Goal: Task Accomplishment & Management: Use online tool/utility

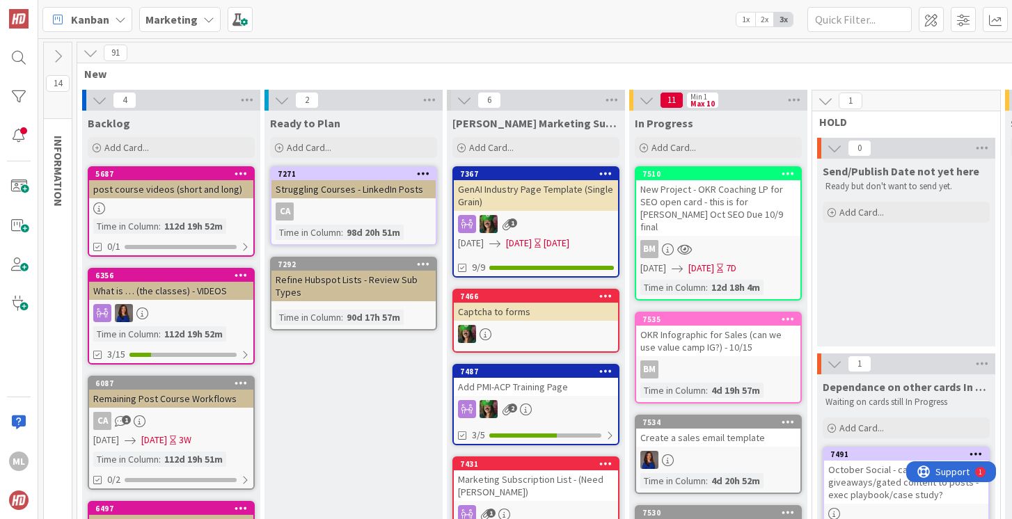
scroll to position [73, 383]
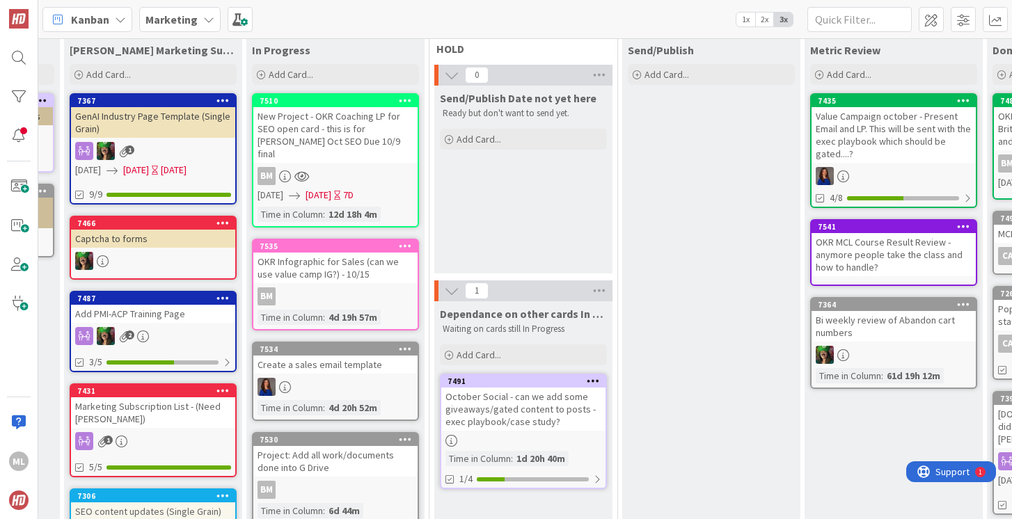
click at [184, 19] on b "Marketing" at bounding box center [171, 20] width 52 height 14
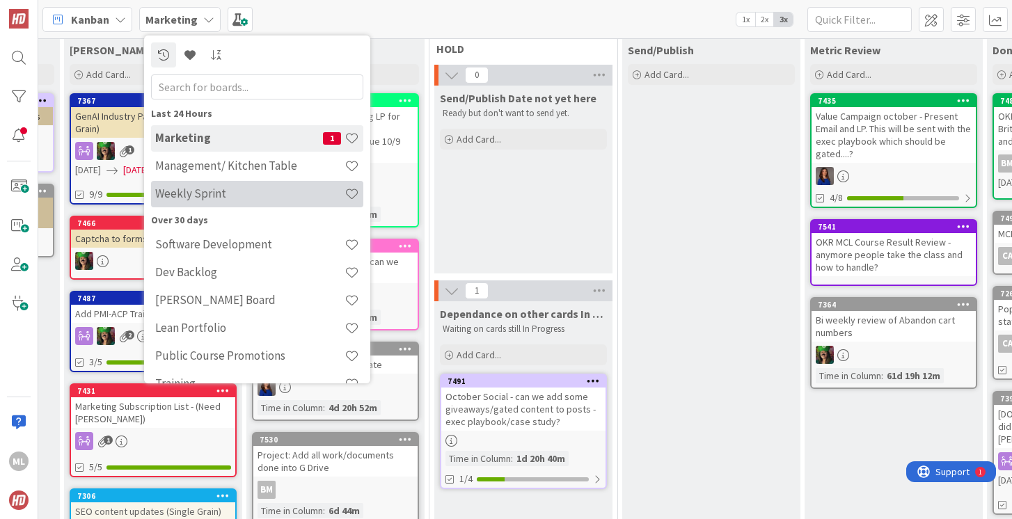
click at [204, 189] on h4 "Weekly Sprint" at bounding box center [249, 194] width 189 height 14
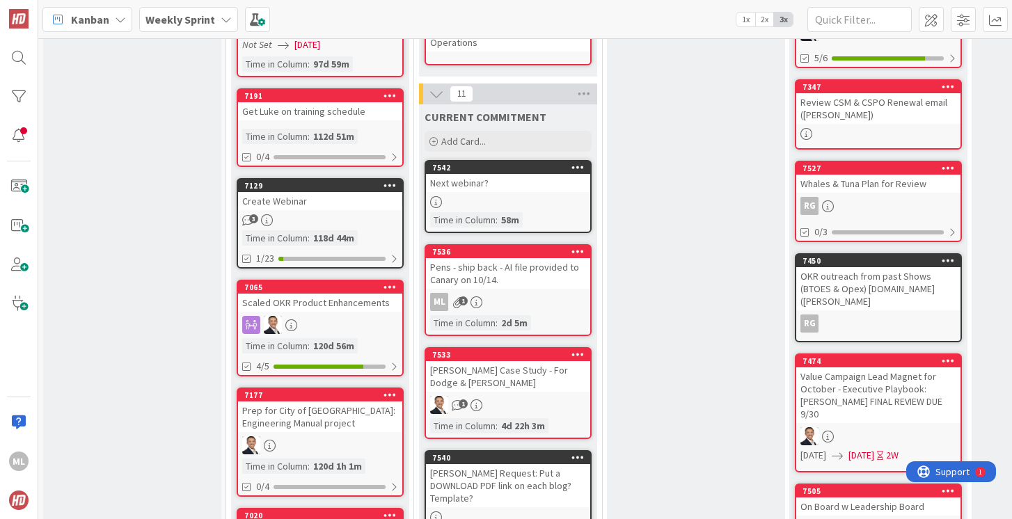
scroll to position [607, 0]
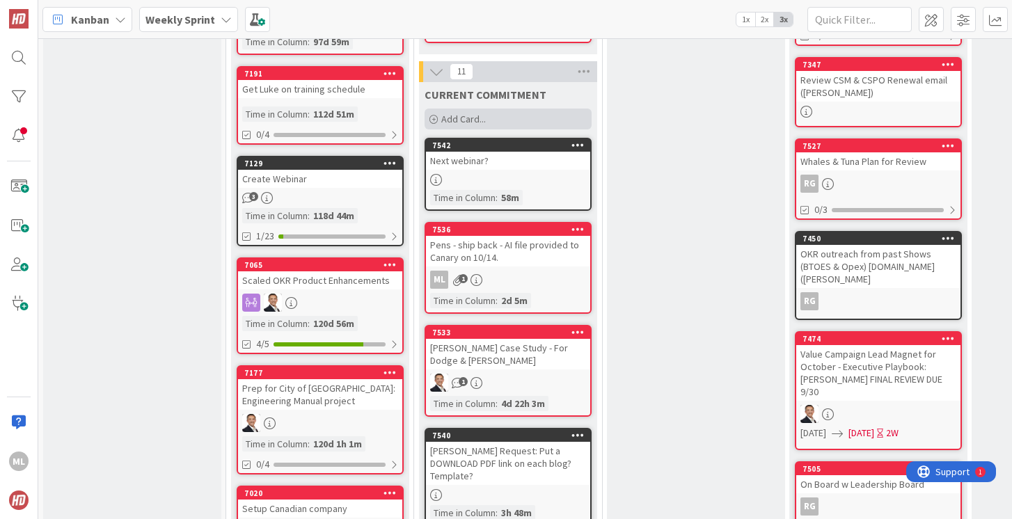
click at [449, 116] on span "Add Card..." at bounding box center [463, 119] width 45 height 13
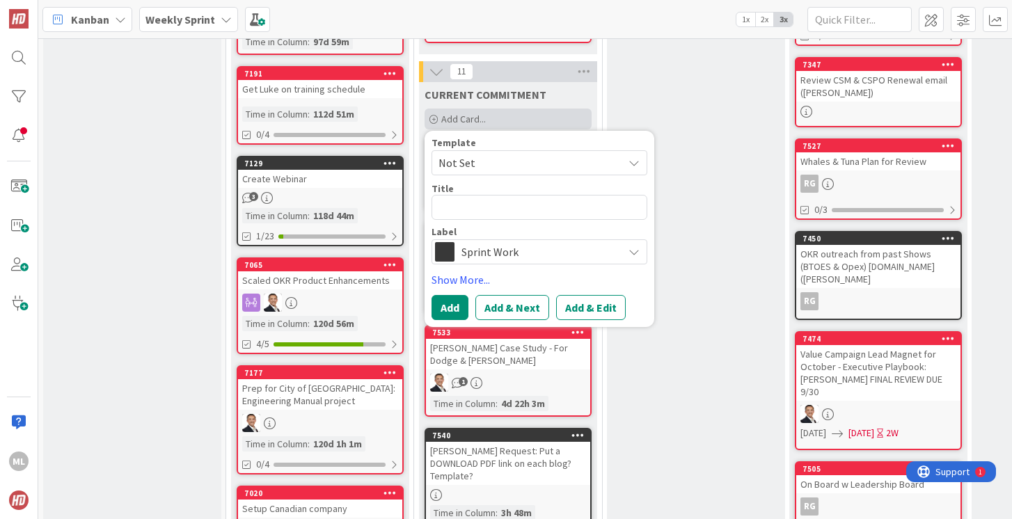
type textarea "x"
type textarea "O"
type textarea "x"
type textarea "OK"
type textarea "x"
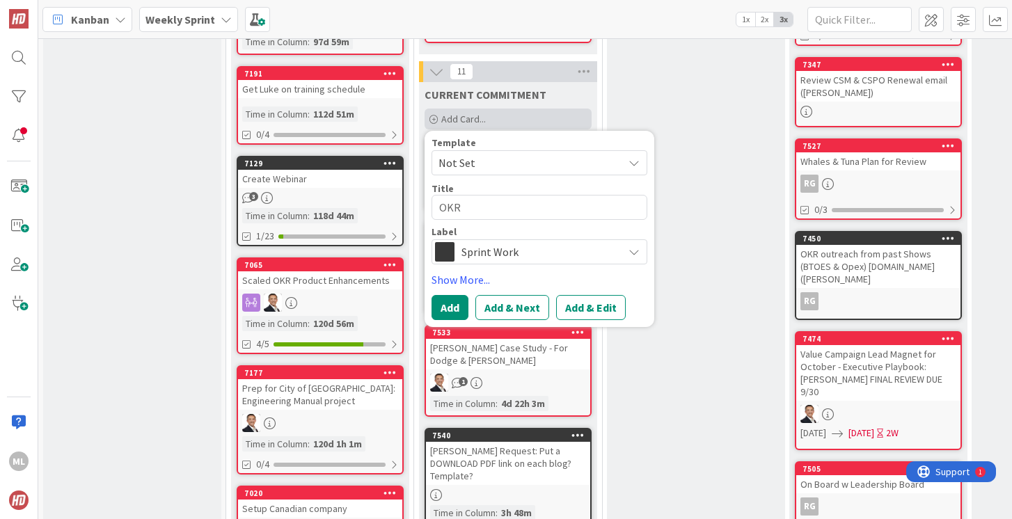
type textarea "OKR"
type textarea "x"
type textarea "OKR V"
type textarea "x"
type textarea "OKR Va"
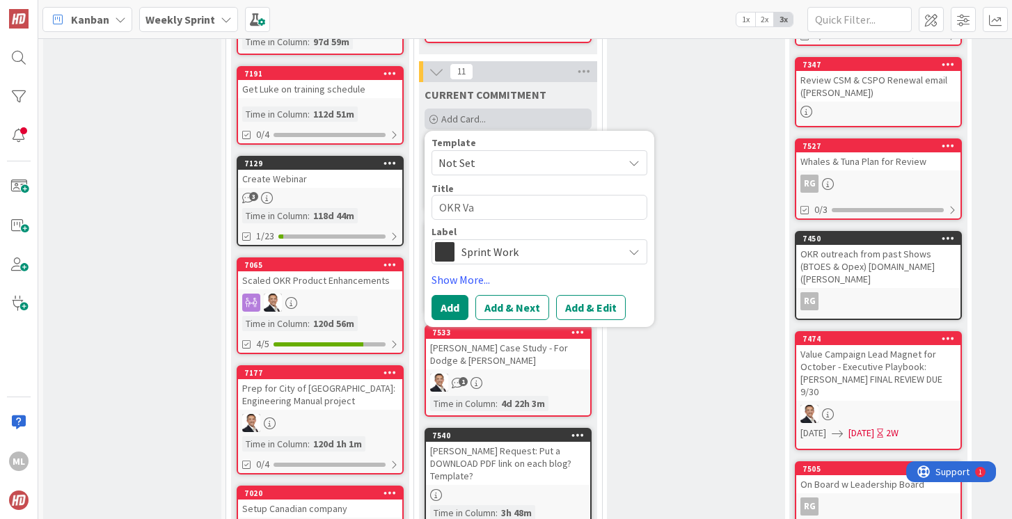
type textarea "x"
type textarea "OKR Val"
type textarea "x"
type textarea "OKR Valu"
type textarea "x"
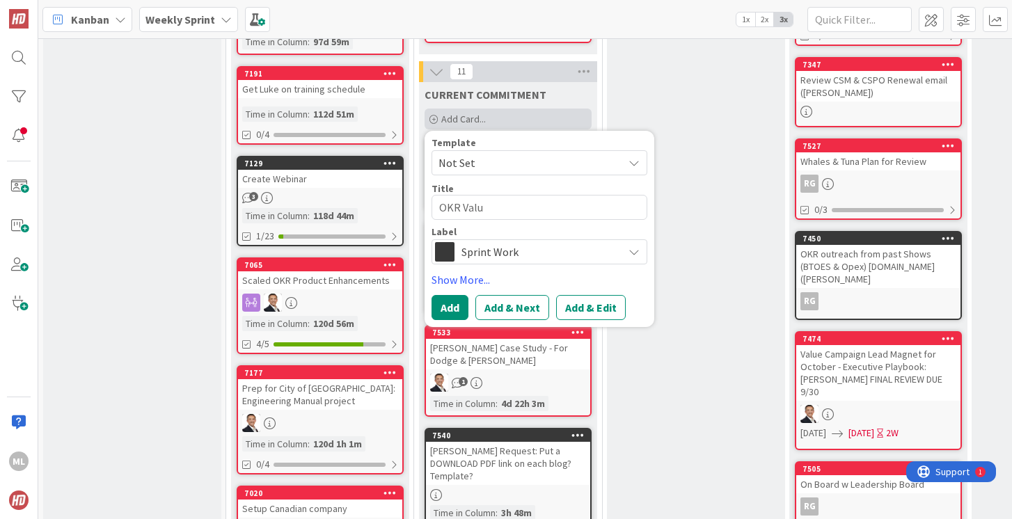
type textarea "OKR Value"
type textarea "x"
type textarea "OKR Value"
type textarea "x"
type textarea "OKR Value C"
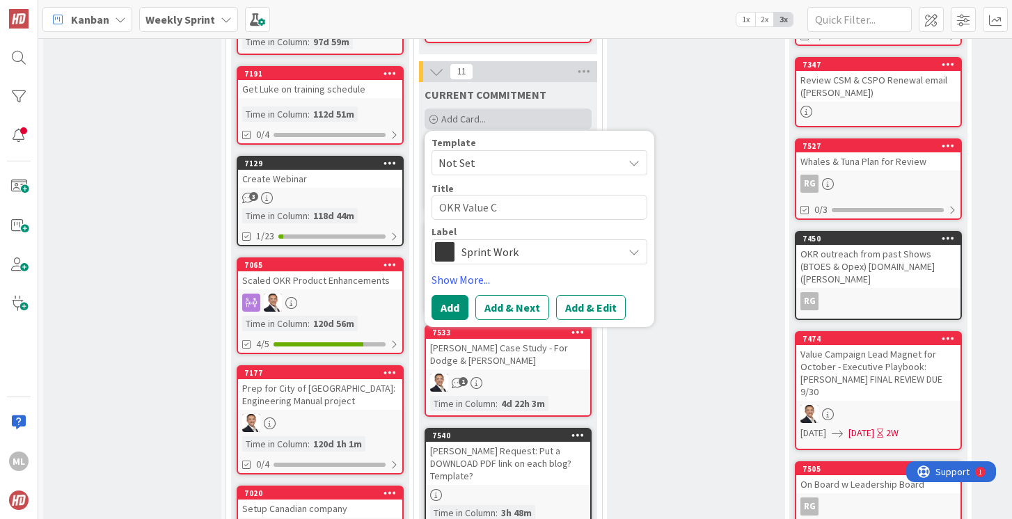
type textarea "x"
type textarea "OKR Value Ca"
type textarea "x"
type textarea "OKR Value Cam"
type textarea "x"
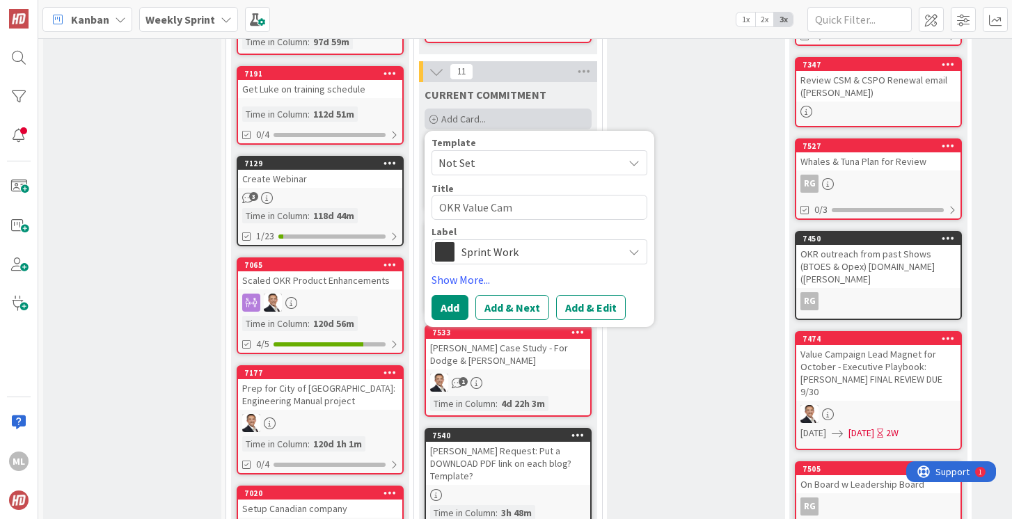
type textarea "OKR Value Camp"
type textarea "x"
type textarea "OKR Value [PERSON_NAME]"
type textarea "x"
type textarea "OKR Value Campai"
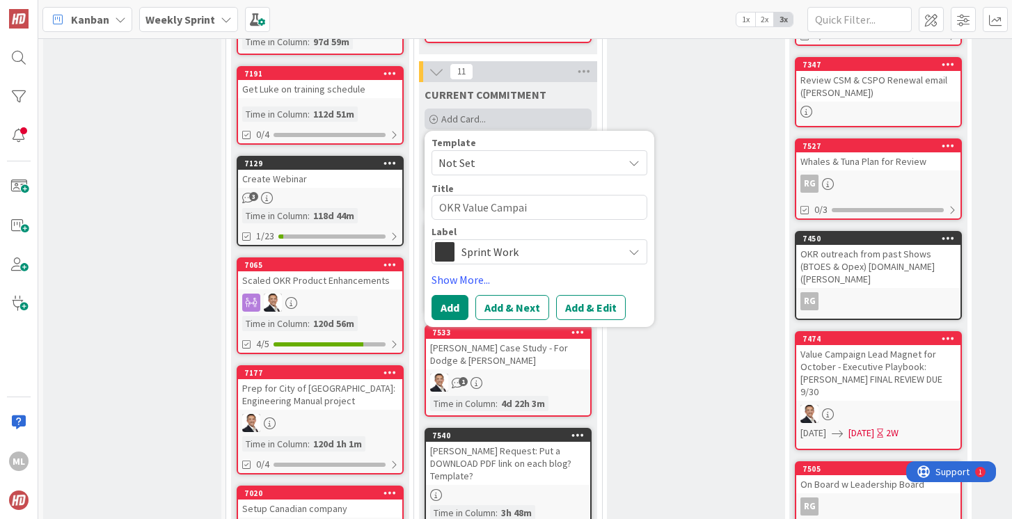
type textarea "x"
type textarea "OKR Value Campaig"
type textarea "x"
type textarea "OKR Value Campaign"
type textarea "x"
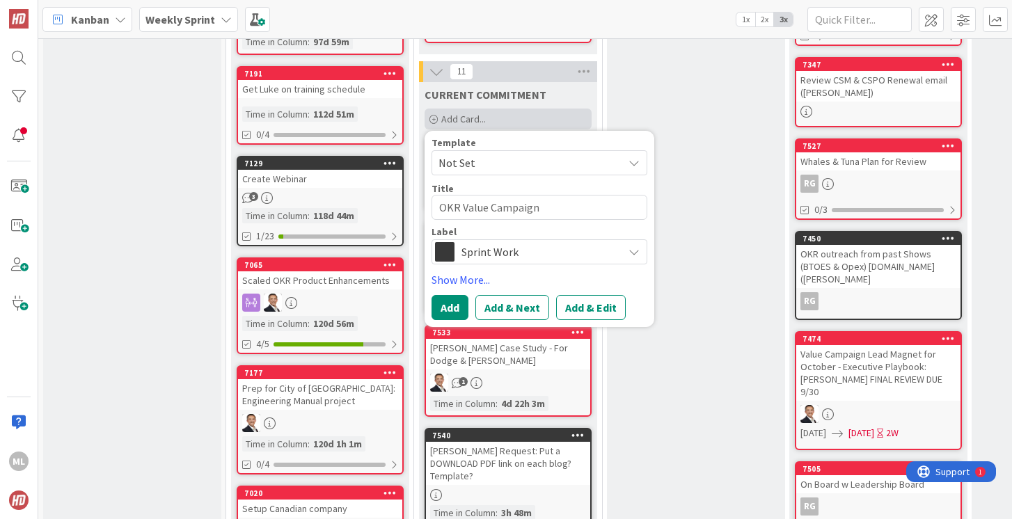
type textarea "OKR Value Campaign"
type textarea "x"
type textarea "OKR Value Campaign L"
type textarea "x"
type textarea "OKR Value Campaign [PERSON_NAME]"
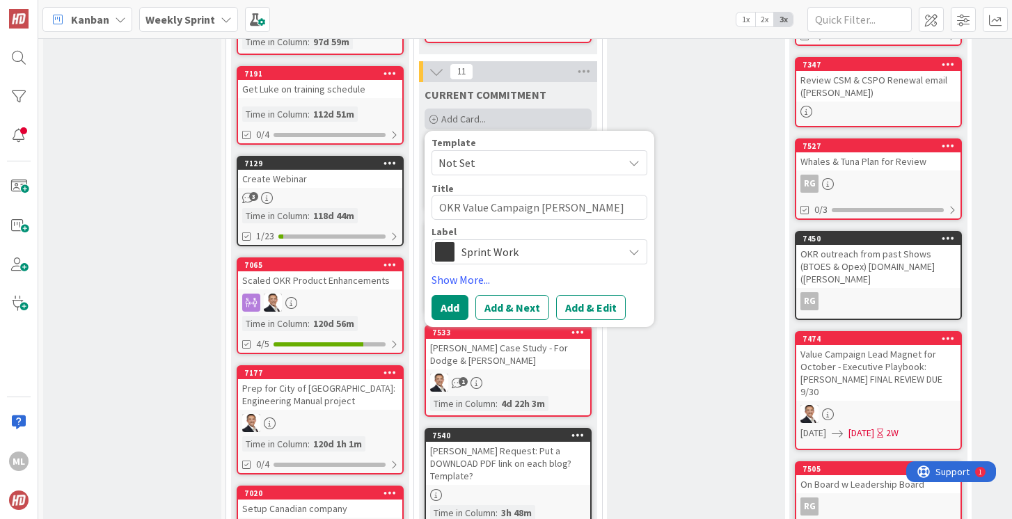
type textarea "x"
type textarea "OKR Value Campaign Lead"
type textarea "x"
type textarea "OKR Value Campaign Lead M"
type textarea "x"
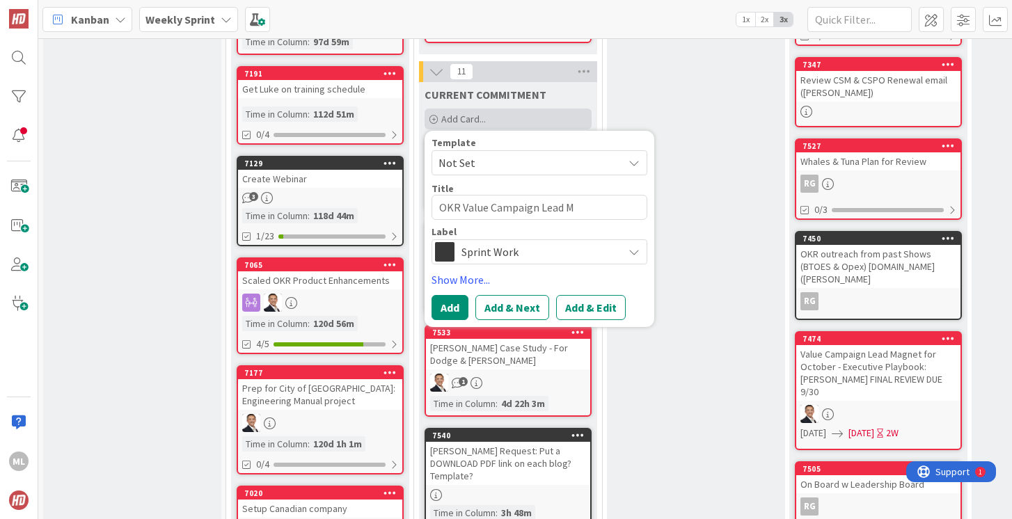
type textarea "OKR Value Campaign Lead Ma"
type textarea "x"
type textarea "OKR Value Campaign Lead Mag"
type textarea "x"
type textarea "OKR Value Campaign Lead Magn"
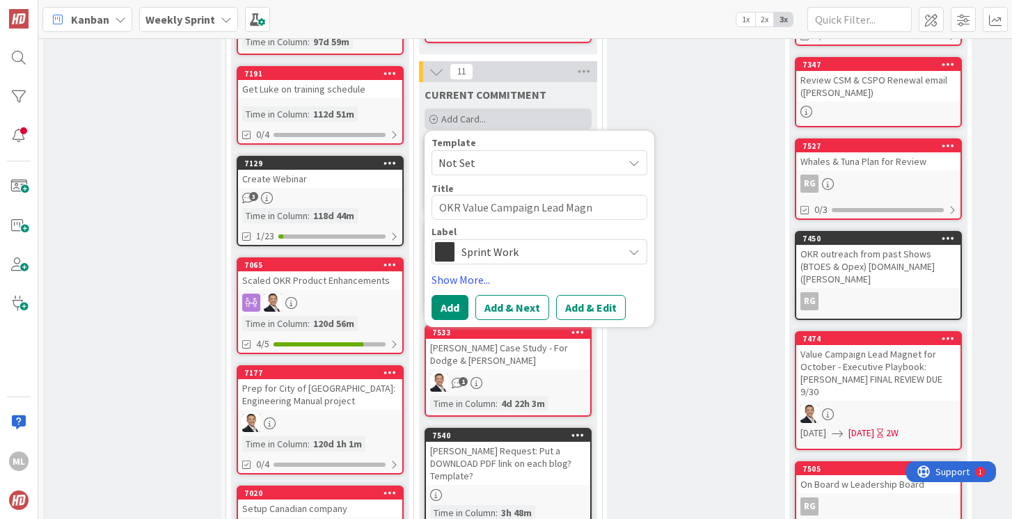
type textarea "x"
type textarea "OKR Value Campaign Lead Magne"
type textarea "x"
type textarea "OKR Value Campaign Lead Magnet"
type textarea "x"
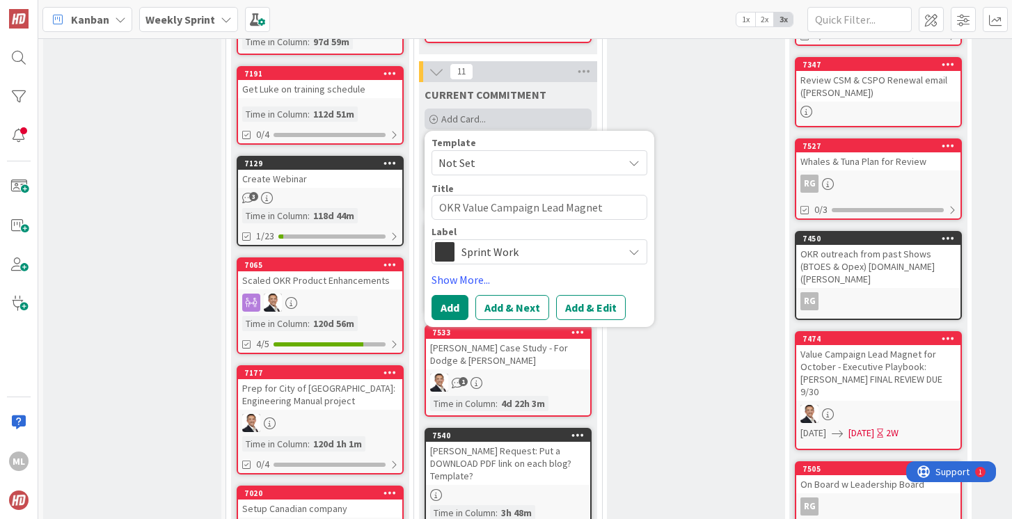
type textarea "OKR Value Campaign Lead Magnet"
type textarea "x"
type textarea "OKR Value Campaign Lead Magnet E"
type textarea "x"
type textarea "OKR Value Campaign Lead Magnet Ex"
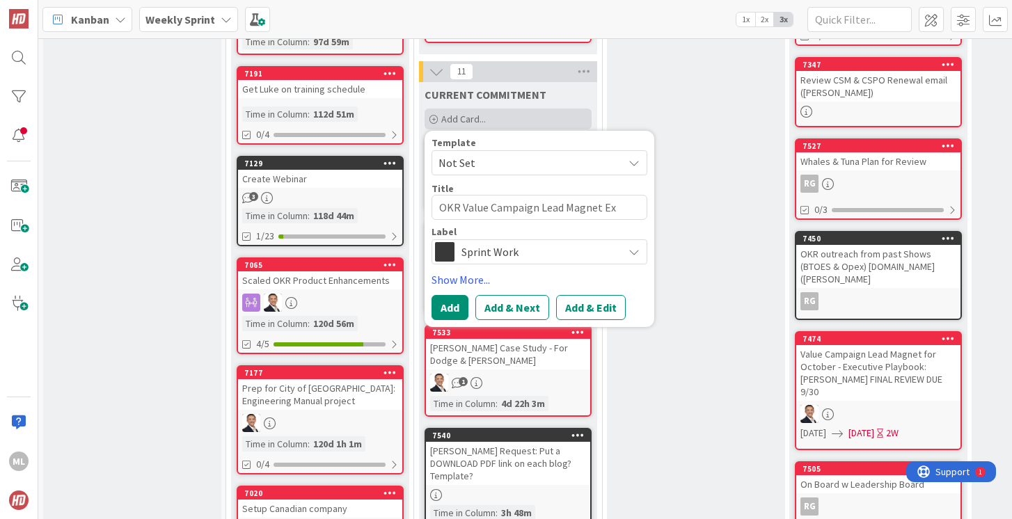
type textarea "x"
type textarea "OKR Value Campaign Lead Magnet Exe"
type textarea "x"
type textarea "OKR Value Campaign Lead Magnet Exec"
type textarea "x"
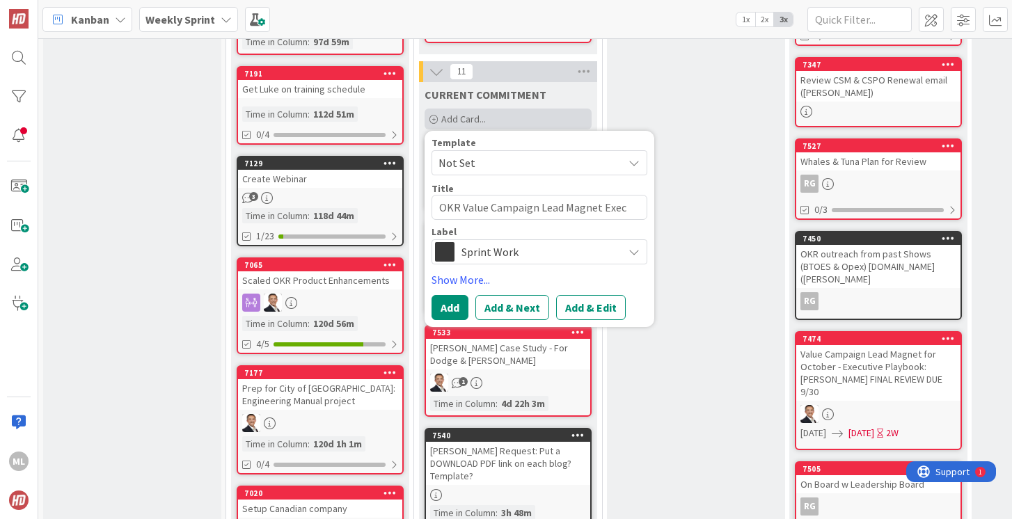
type textarea "OKR Value Campaign Lead Magnet Exec"
type textarea "x"
type textarea "OKR Value Campaign Lead Magnet Exec P"
type textarea "x"
type textarea "OKR Value Campaign Lead Magnet Exec Pl"
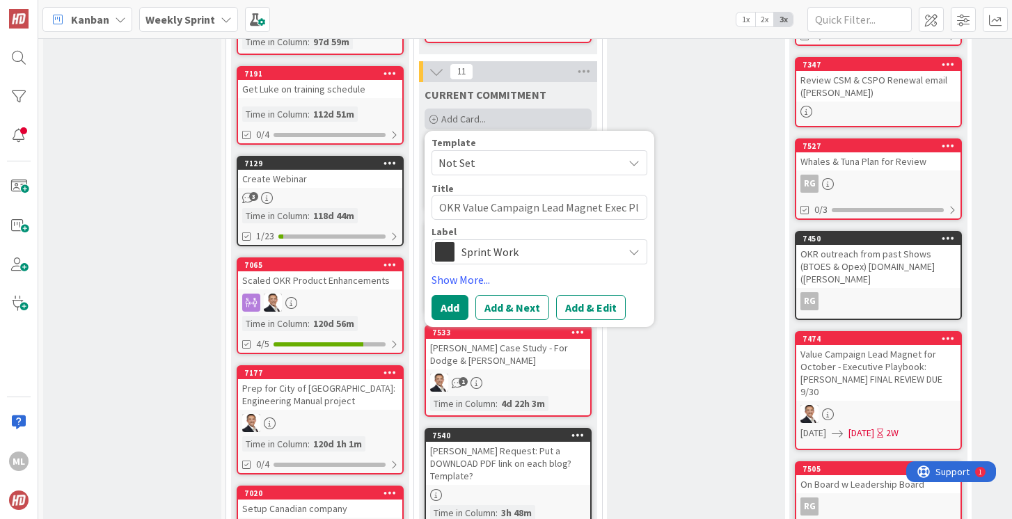
type textarea "x"
type textarea "OKR Value Campaign Lead Magnet Exec Pla"
type textarea "x"
type textarea "OKR Value Campaign Lead Magnet Exec Play"
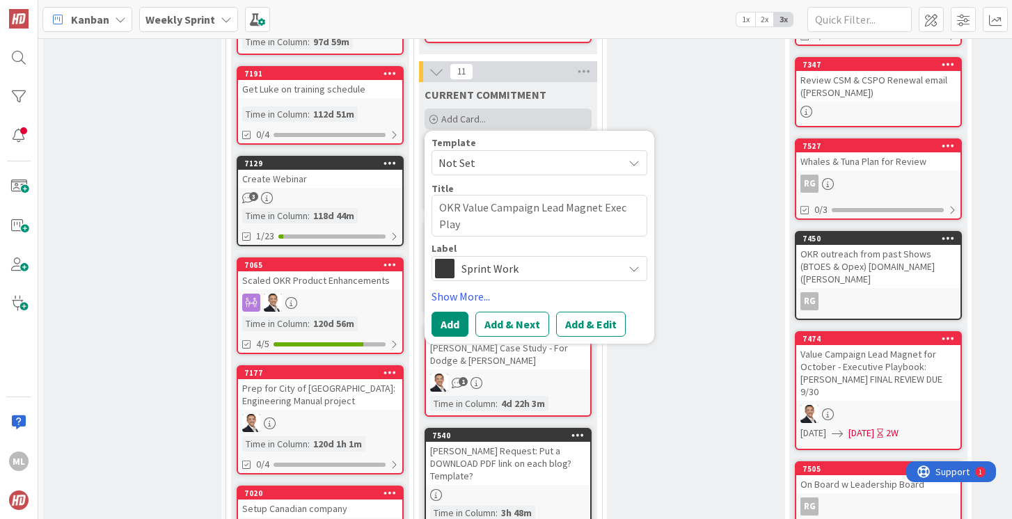
type textarea "x"
type textarea "OKR Value Campaign Lead Magnet Exec Playb"
type textarea "x"
type textarea "OKR Value Campaign Lead Magnet Exec Playbo"
type textarea "x"
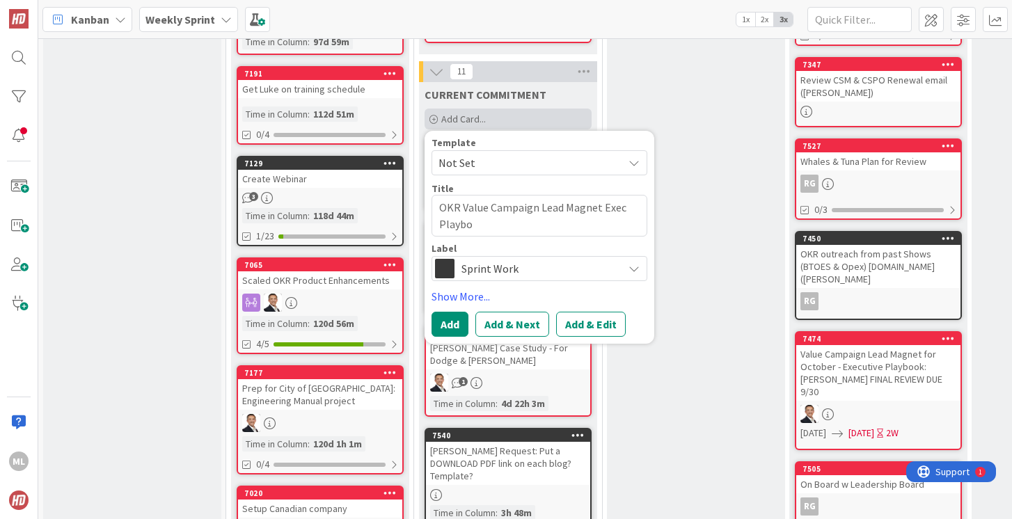
type textarea "OKR Value Campaign Lead Magnet Exec Playboo"
type textarea "x"
type textarea "OKR Value Campaign Lead Magnet Exec Playbook"
type textarea "x"
type textarea "OKR Value Campaign Lead Magnet Exec Playbook"
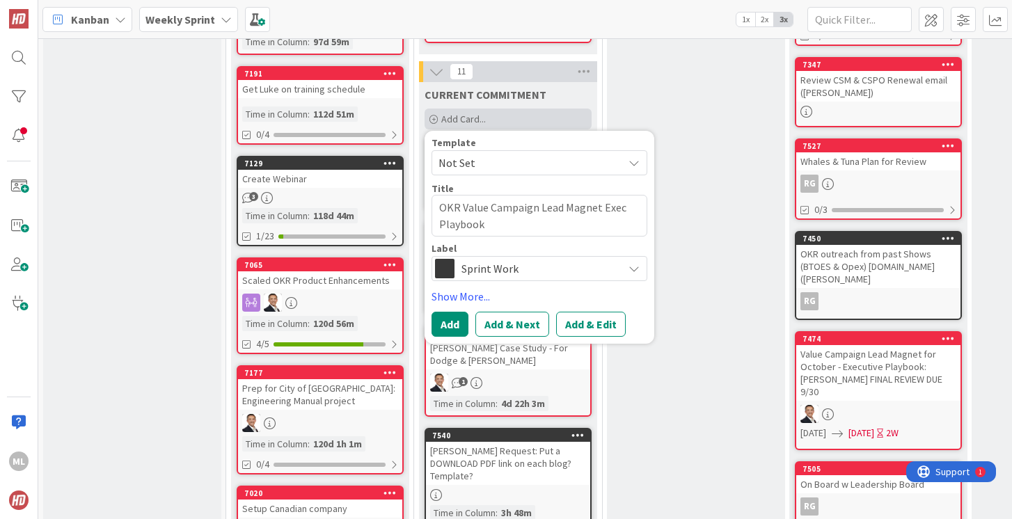
type textarea "x"
type textarea "OKR Value Campaign Lead Magnet Exec Playbook S"
type textarea "x"
type textarea "OKR Value Campaign Lead Magnet Exec Playbook Su"
type textarea "x"
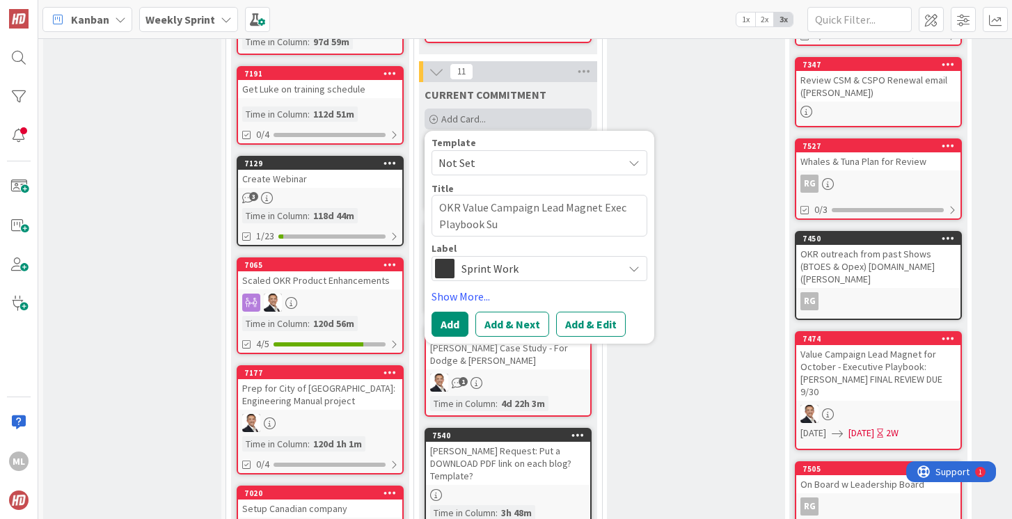
type textarea "OKR Value Campaign Lead Magnet Exec Playbook Sug"
type textarea "x"
type textarea "OKR Value Campaign Lead Magnet Exec Playbook [PERSON_NAME]"
type textarea "x"
type textarea "OKR Value Campaign Lead Magnet Exec Playbook Sug"
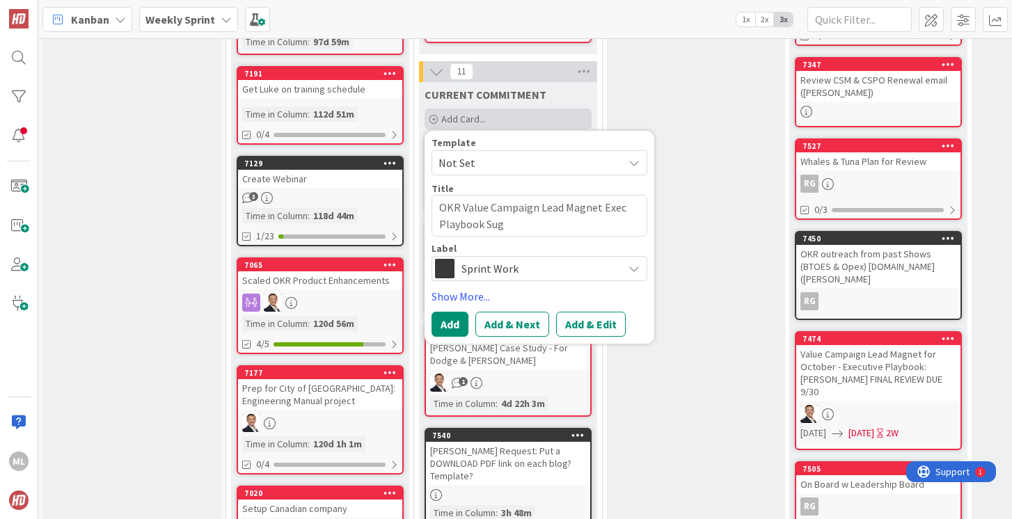
type textarea "x"
type textarea "OKR Value Campaign Lead Magnet Exec Playbook Su"
type textarea "x"
type textarea "OKR Value Campaign Lead Magnet Exec Playbook Suc"
type textarea "x"
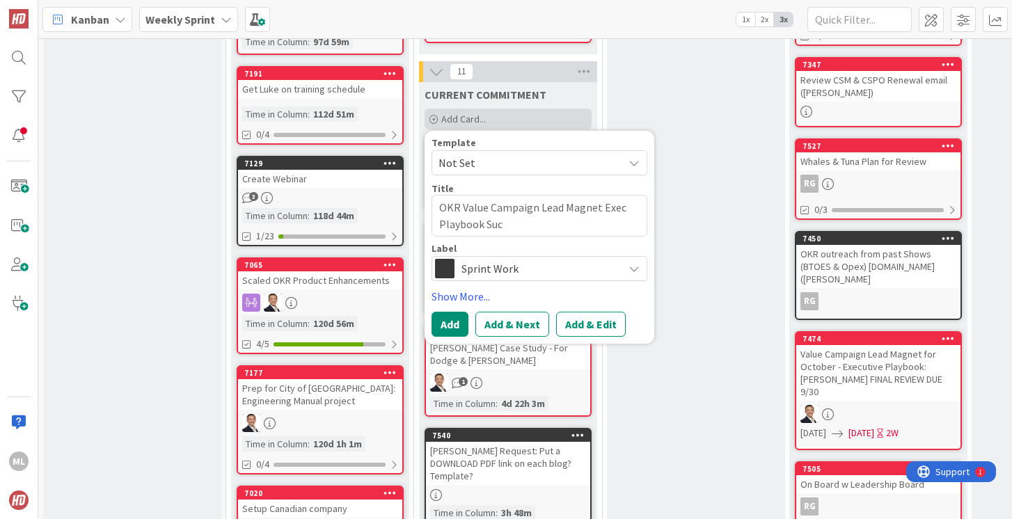
type textarea "OKR Value Campaign Lead Magnet Exec Playbook Succ"
type textarea "x"
type textarea "OKR Value Campaign Lead Magnet Exec Playbook Succc"
type textarea "x"
type textarea "OKR Value Campaign Lead Magnet Exec Playbook Succce"
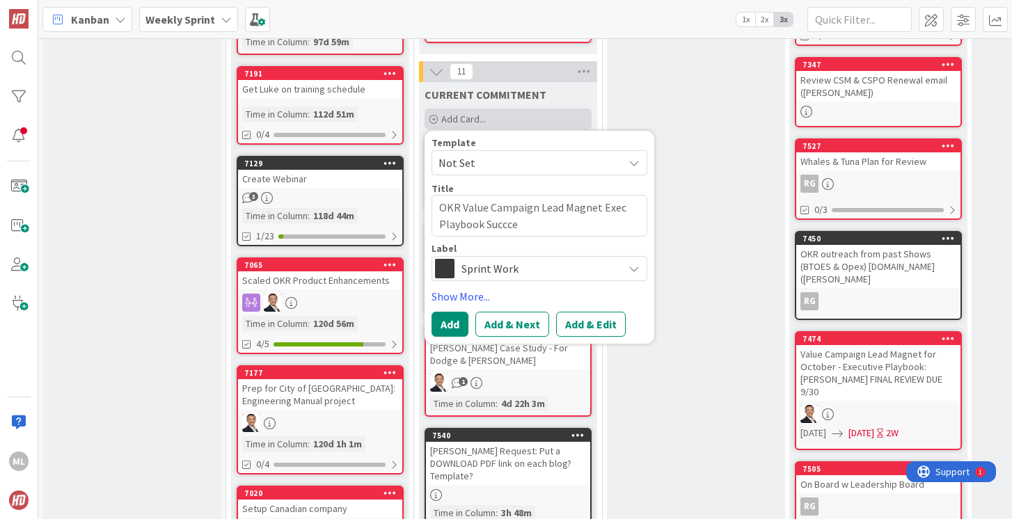
type textarea "x"
type textarea "OKR Value Campaign Lead Magnet Exec Playbook Succces"
type textarea "x"
type textarea "OKR Value Campaign Lead Magnet Exec Playbook Succcess"
type textarea "x"
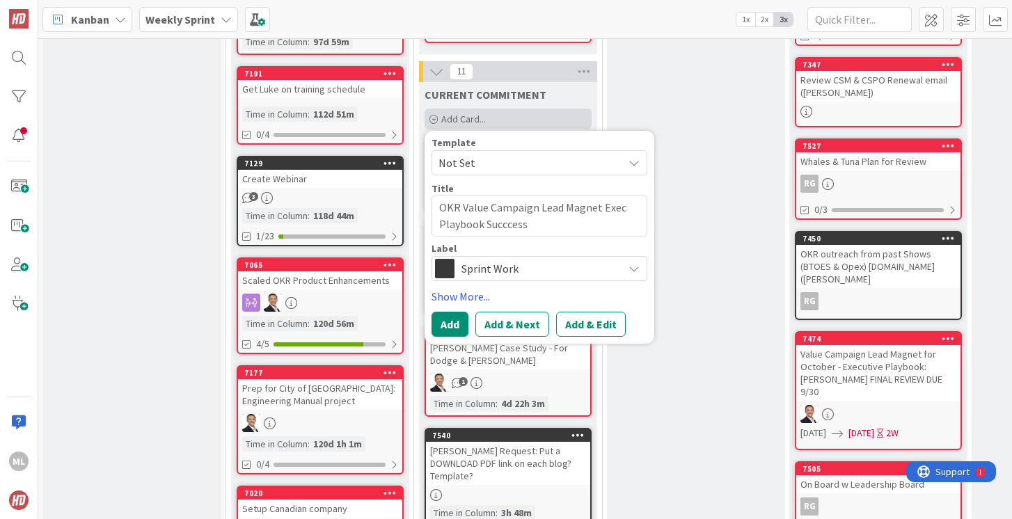
type textarea "OKR Value Campaign Lead Magnet Exec Playbook Succcess"
type textarea "x"
type textarea "OKR Value Campaign Lead Magnet Exec Playbook Succcess m"
type textarea "x"
type textarea "OKR Value Campaign Lead Magnet Exec Playbook Succcess"
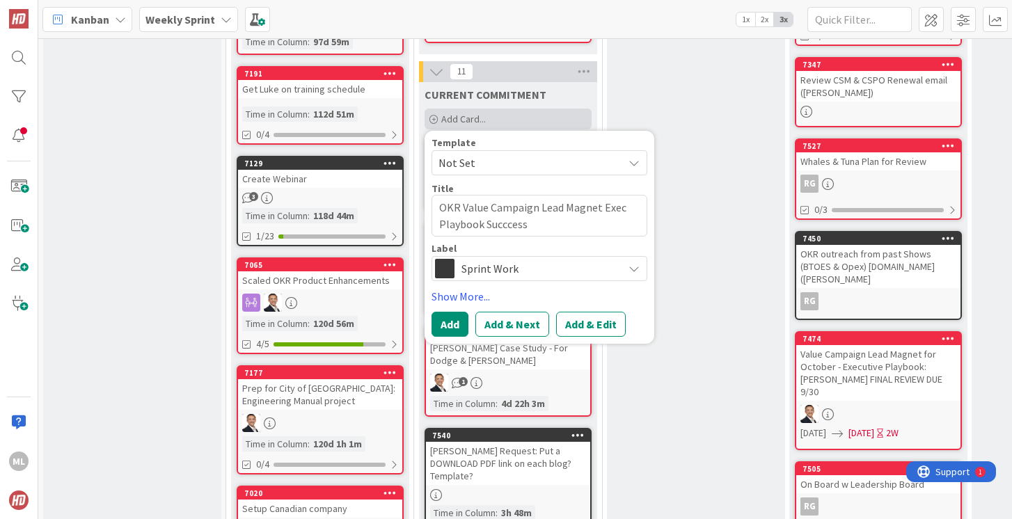
type textarea "x"
type textarea "OKR Value Campaign Lead Magnet Exec Playbook Succcess"
type textarea "x"
type textarea "OKR Value Campaign Lead Magnet Exec Playbook Succces"
type textarea "x"
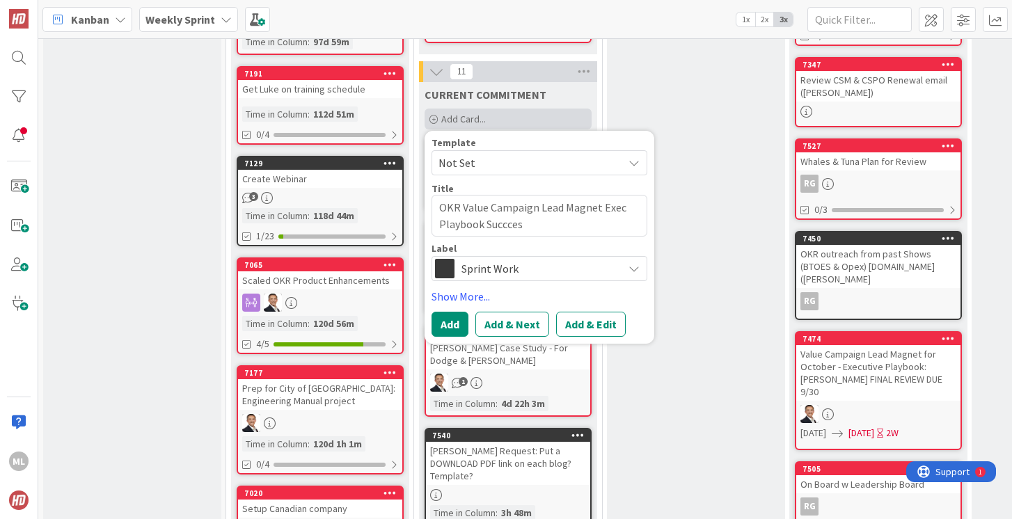
type textarea "OKR Value Campaign Lead Magnet Exec Playbook Succce"
type textarea "x"
type textarea "OKR Value Campaign Lead Magnet Exec Playbook Succc"
type textarea "x"
type textarea "OKR Value Campaign Lead Magnet Exec Playbook Succ"
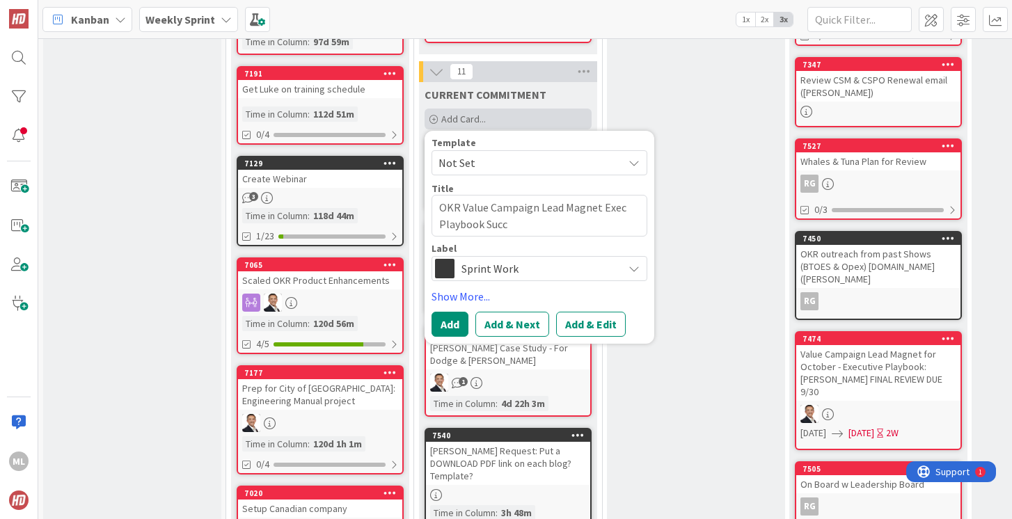
type textarea "x"
type textarea "OKR Value Campaign Lead Magnet Exec Playbook Succe"
type textarea "x"
type textarea "OKR Value Campaign Lead Magnet Exec Playbook Succes"
type textarea "x"
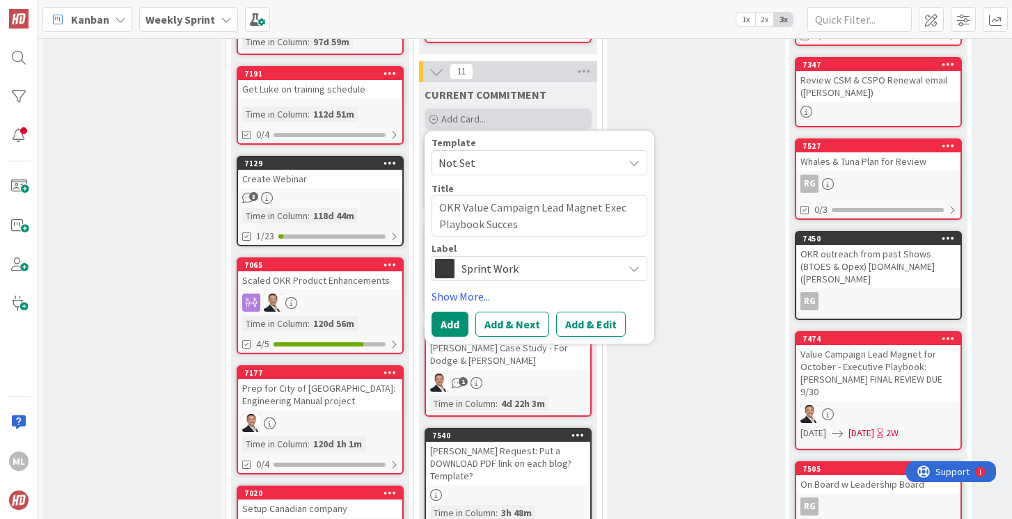
type textarea "OKR Value Campaign Lead Magnet Exec Playbook Success"
type textarea "x"
type textarea "OKR Value Campaign Lead Magnet Exec Playbook Success"
type textarea "x"
type textarea "OKR Value Campaign Lead Magnet Exec Playbook Success m"
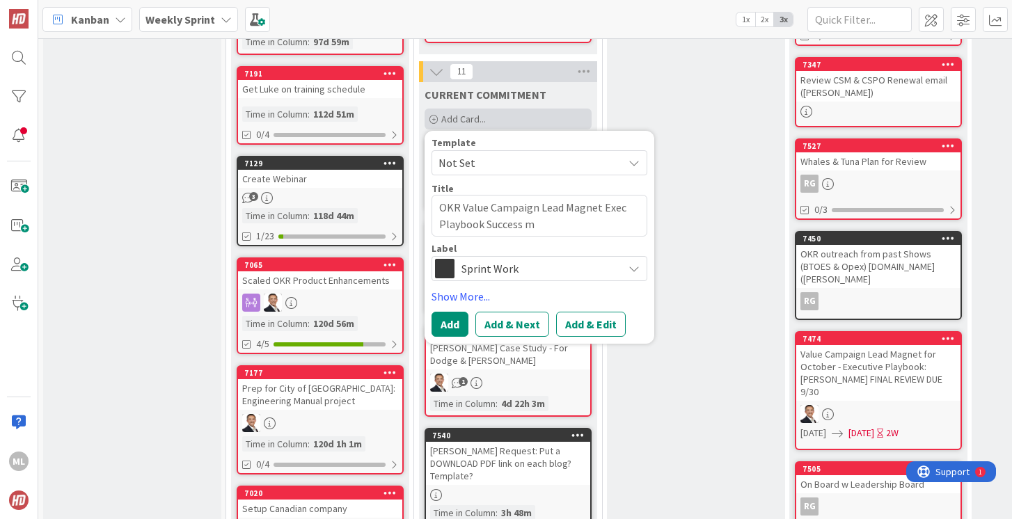
type textarea "x"
type textarea "OKR Value Campaign Lead Magnet Exec Playbook Success mea"
type textarea "x"
type textarea "OKR Value Campaign Lead Magnet Exec Playbook Success meas"
type textarea "x"
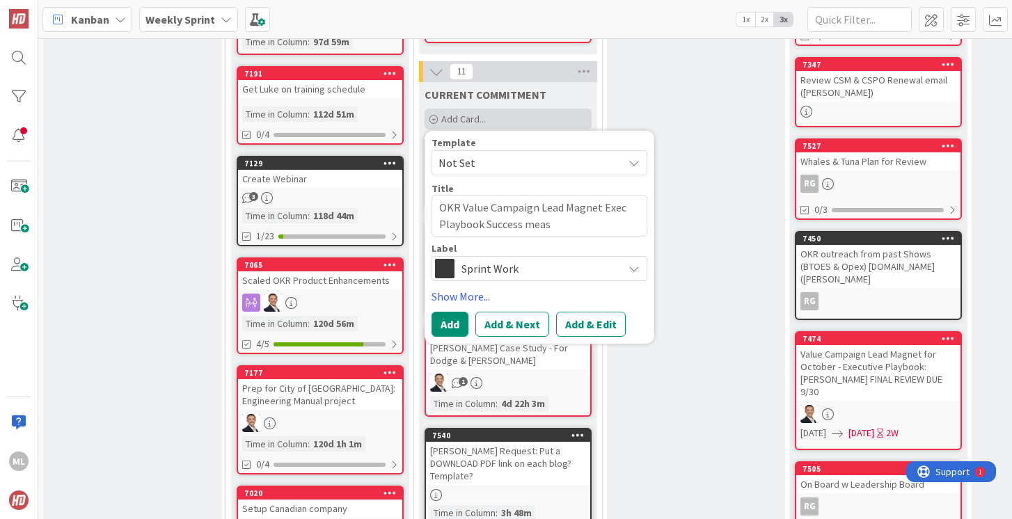
type textarea "OKR Value Campaign Lead Magnet Exec Playbook Success measu"
type textarea "x"
type textarea "OKR Value Campaign Lead Magnet Exec Playbook Success measure"
type textarea "x"
type textarea "OKR Value Campaign Lead Magnet Exec Playbook Success measureme"
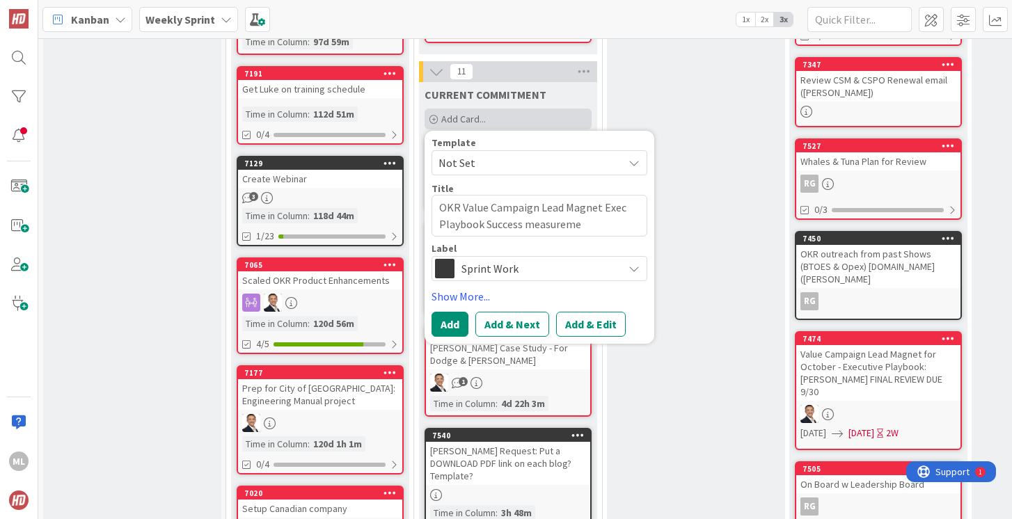
type textarea "x"
type textarea "OKR Value Campaign Lead Magnet Exec Playbook Success measuremen"
type textarea "x"
type textarea "OKR Value Campaign Lead Magnet Exec Playbook Success measurement"
click at [445, 320] on button "Add" at bounding box center [450, 324] width 37 height 25
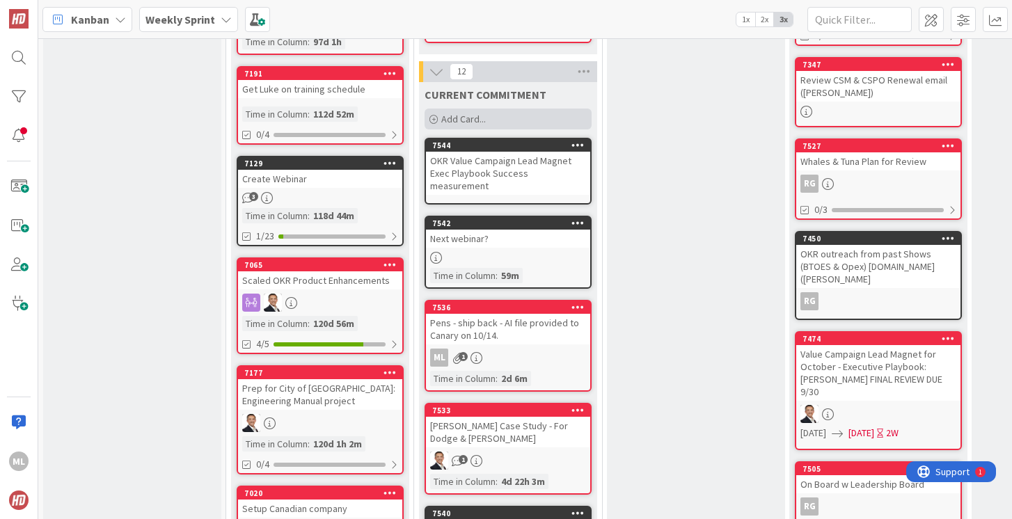
click at [462, 120] on span "Add Card..." at bounding box center [463, 119] width 45 height 13
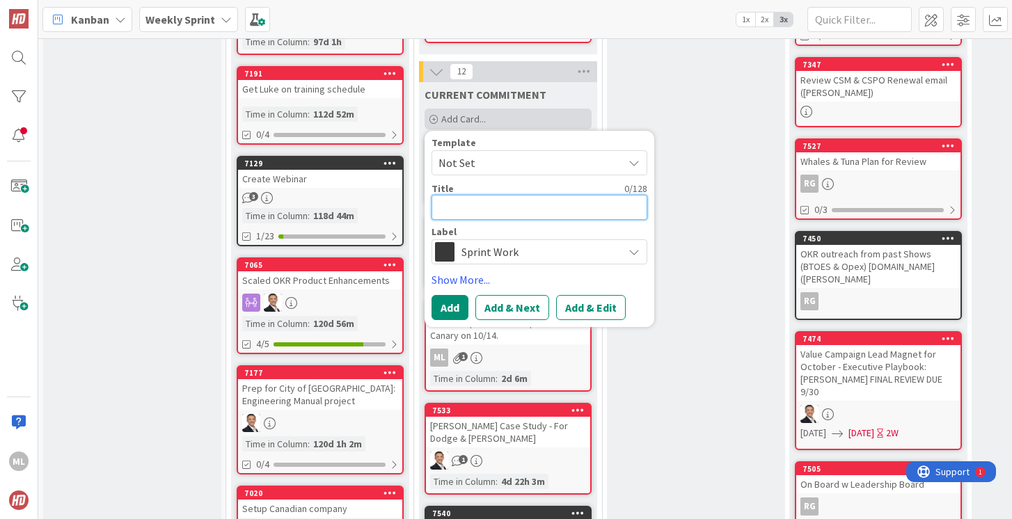
type textarea "x"
type textarea "A"
type textarea "x"
type textarea "Ad"
type textarea "x"
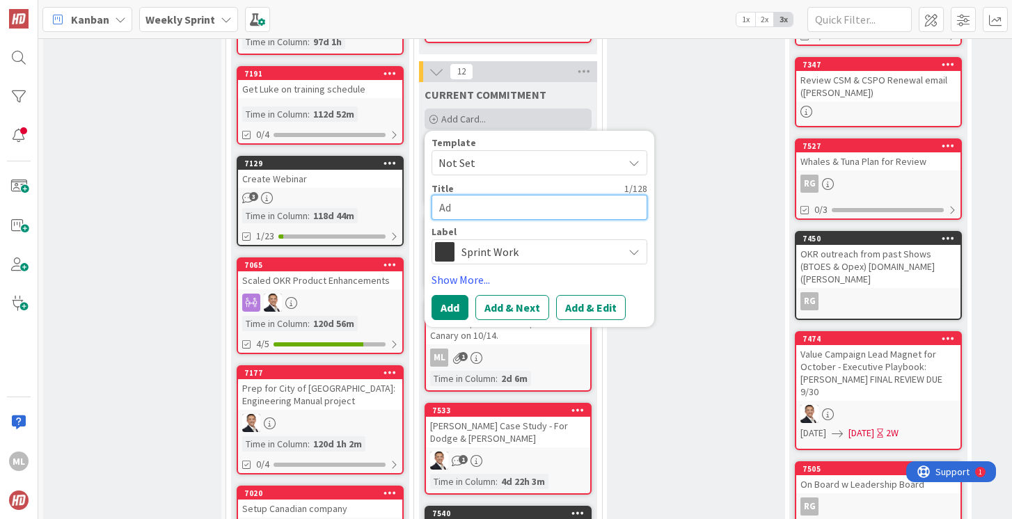
type textarea "Add"
type textarea "x"
type textarea "Add"
type textarea "x"
type textarea "Add"
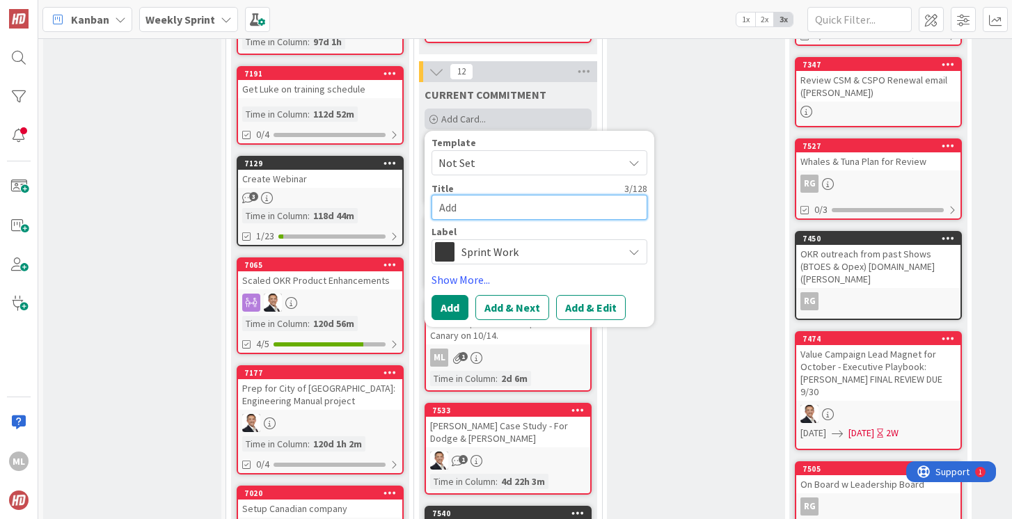
type textarea "x"
type textarea "Ad"
type textarea "x"
type textarea "A"
type textarea "x"
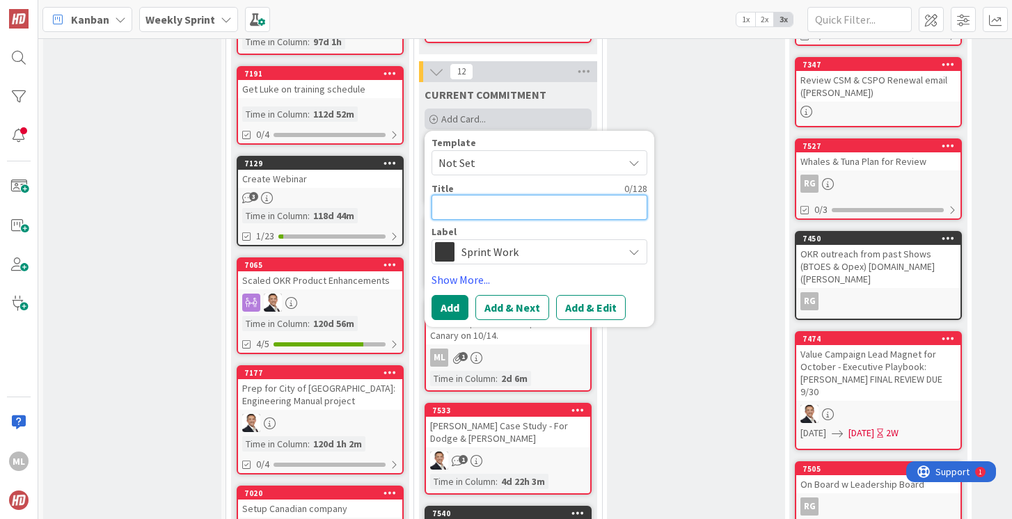
type textarea "M"
type textarea "x"
type textarea "Ma"
type textarea "x"
type textarea "Mark"
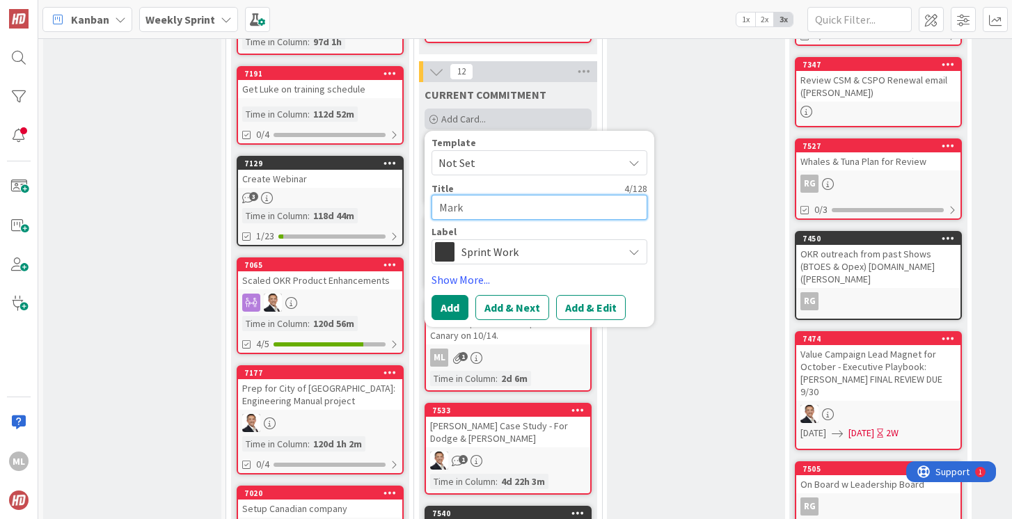
type textarea "x"
type textarea "Marke"
type textarea "x"
type textarea "Market"
type textarea "x"
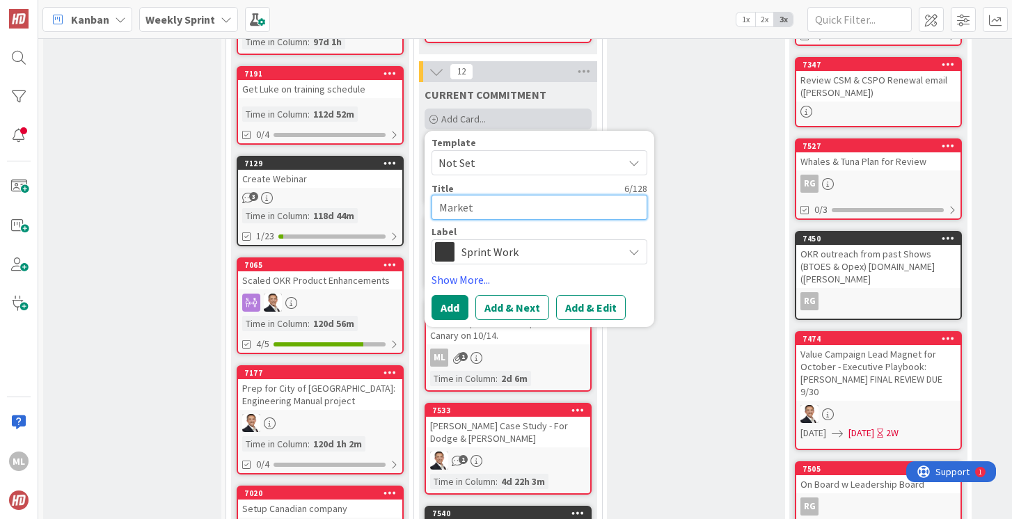
type textarea "Marketi"
type textarea "x"
type textarea "Marketin"
type textarea "x"
type textarea "Marketing"
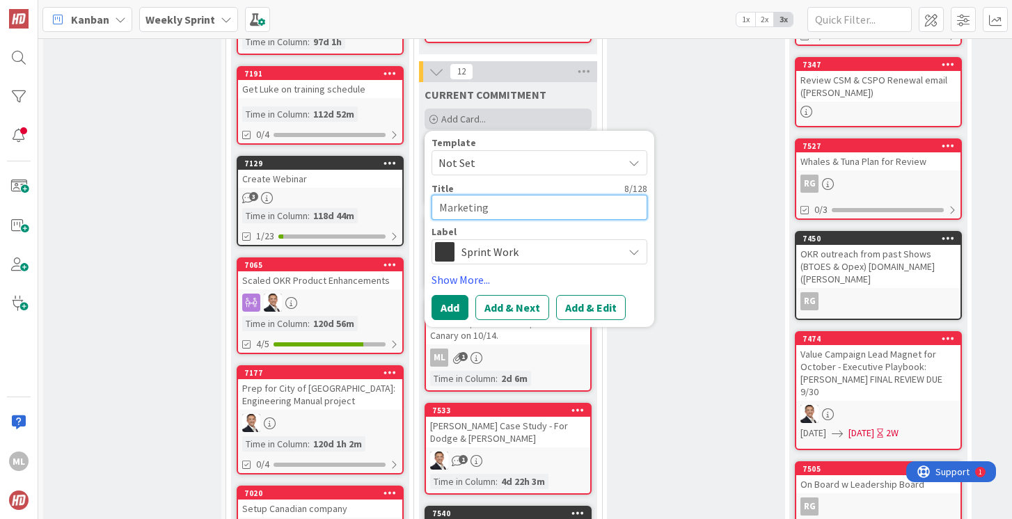
type textarea "x"
type textarea "Marketing"
type textarea "x"
type textarea "Marketing L"
type textarea "x"
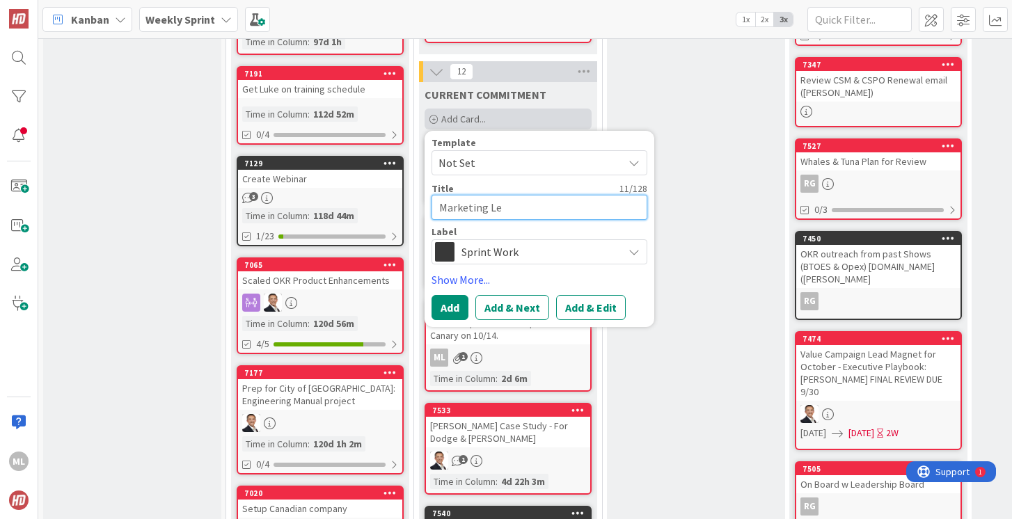
type textarea "Marketing Lea"
type textarea "x"
type textarea "Marketing Lead"
type textarea "x"
type textarea "Marketing Leads"
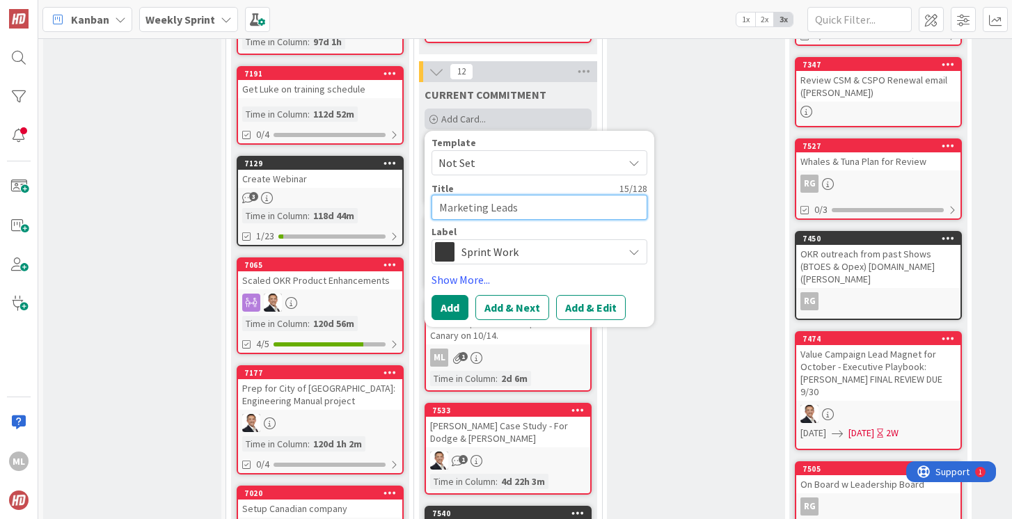
type textarea "x"
type textarea "Marketing Leads"
type textarea "x"
type textarea "Marketing Leads -"
type textarea "x"
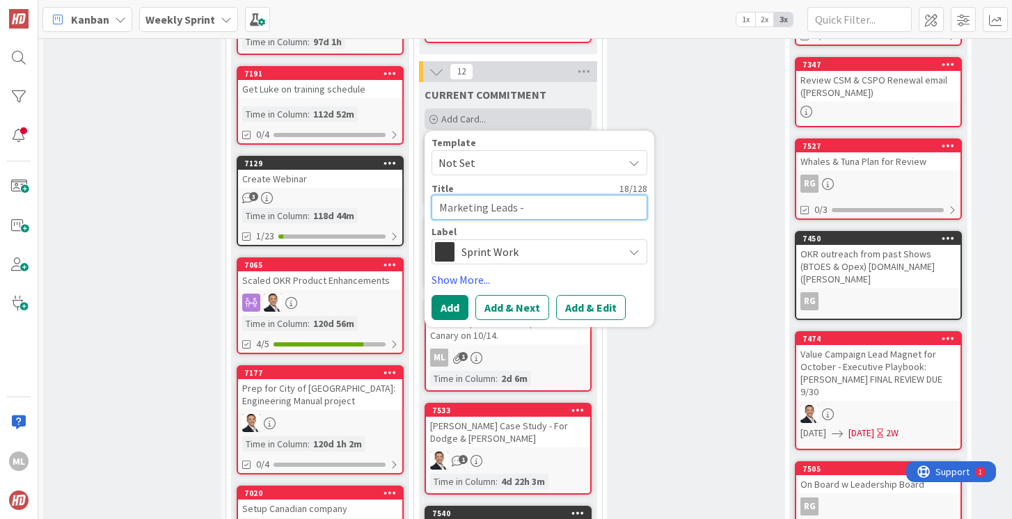
type textarea "Marketing Leads - O"
type textarea "x"
type textarea "Marketing Leads - OK"
type textarea "x"
type textarea "Marketing Leads - OKR"
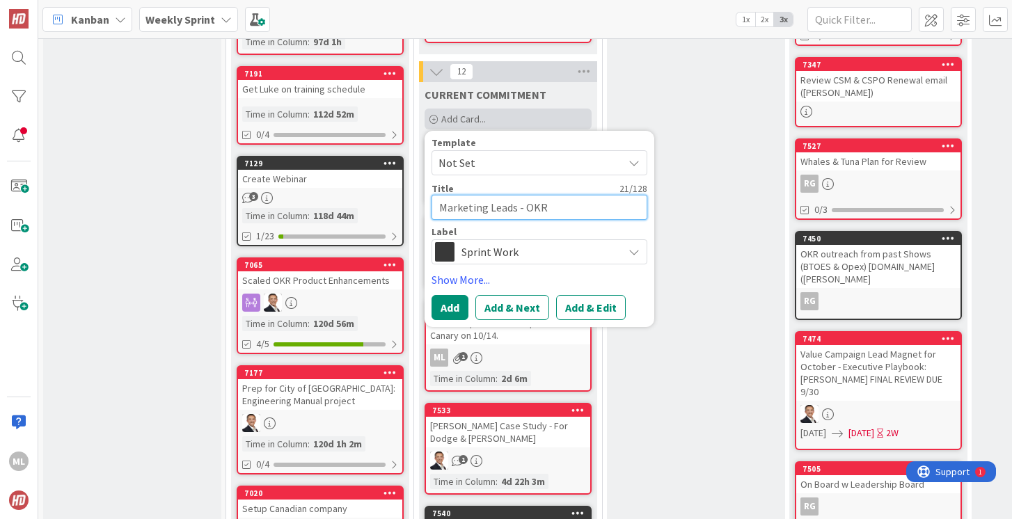
type textarea "x"
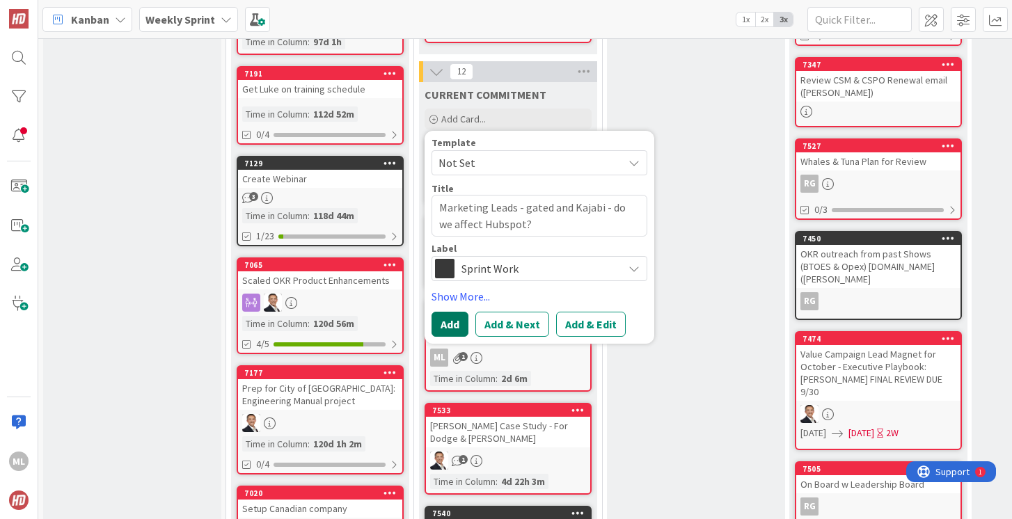
click at [446, 332] on button "Add" at bounding box center [450, 324] width 37 height 25
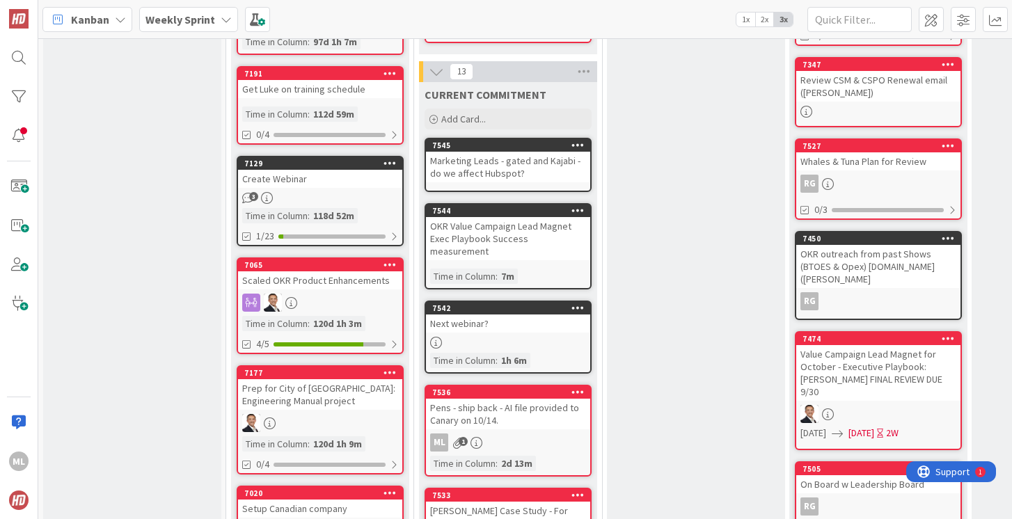
click at [175, 22] on b "Weekly Sprint" at bounding box center [180, 20] width 70 height 14
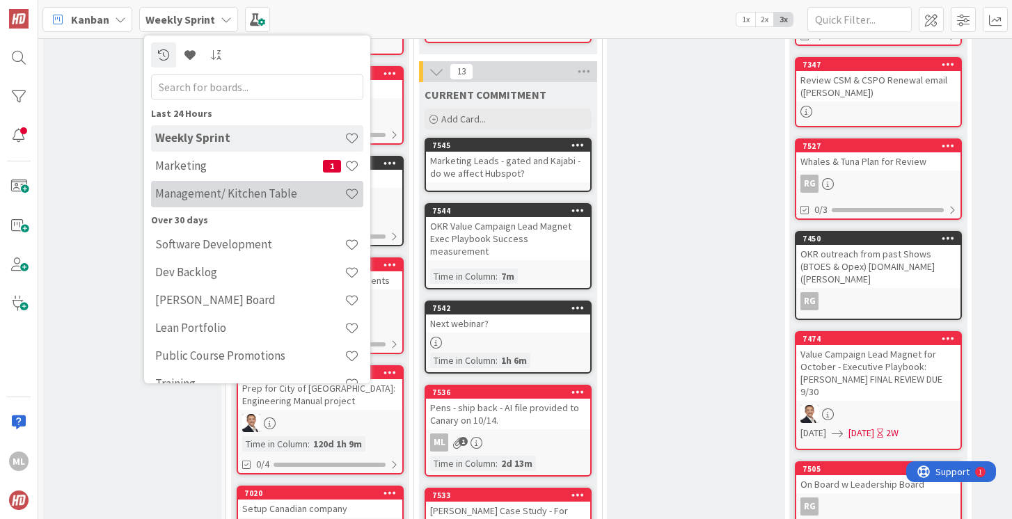
click at [179, 191] on h4 "Management/ Kitchen Table" at bounding box center [249, 194] width 189 height 14
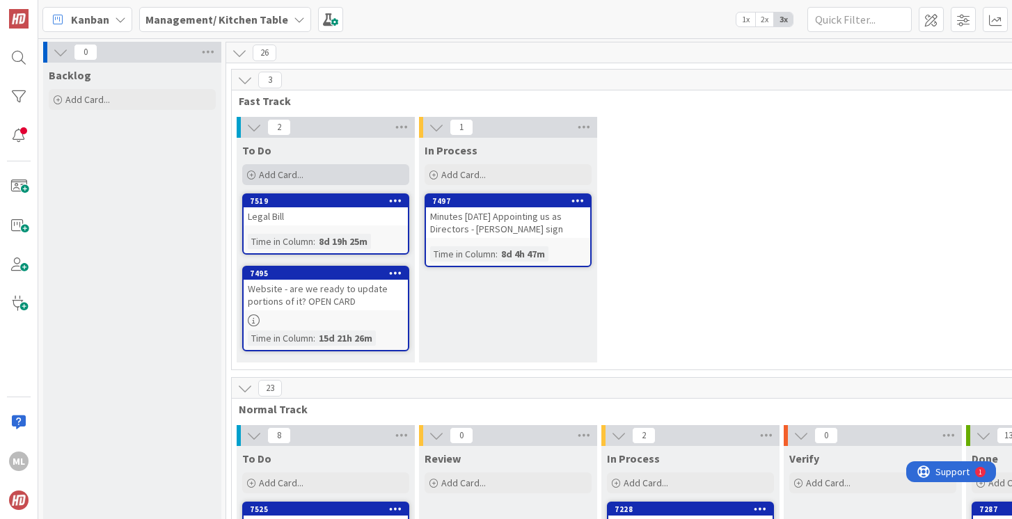
click at [315, 171] on div "Add Card..." at bounding box center [325, 174] width 167 height 21
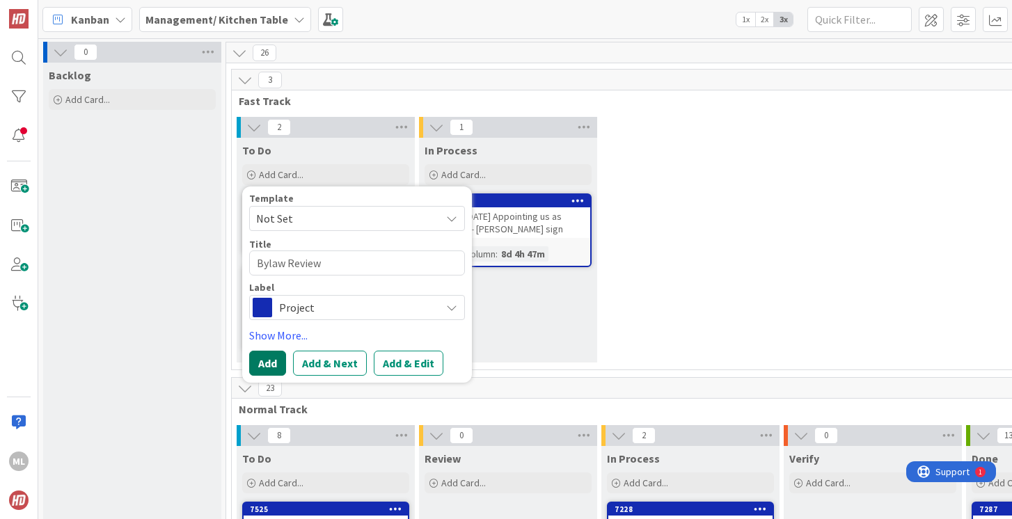
click at [272, 366] on button "Add" at bounding box center [267, 363] width 37 height 25
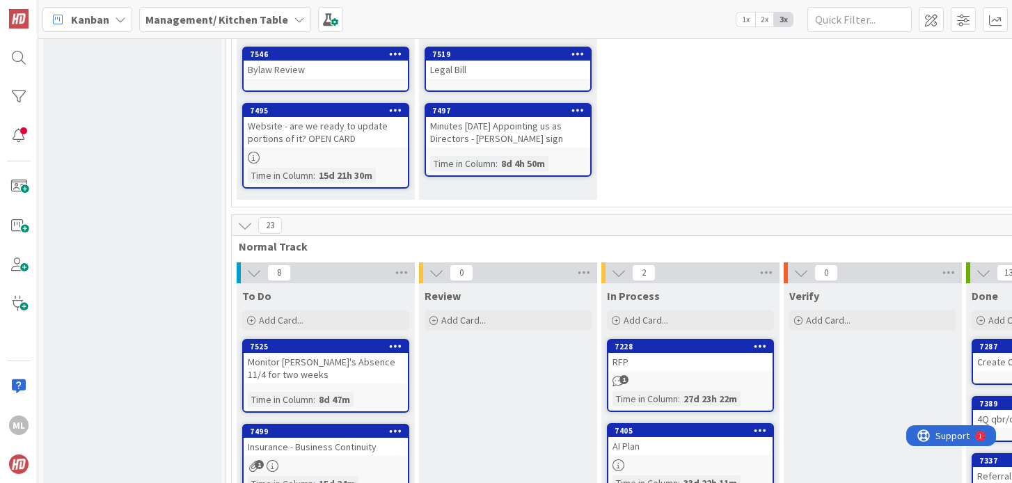
scroll to position [65, 0]
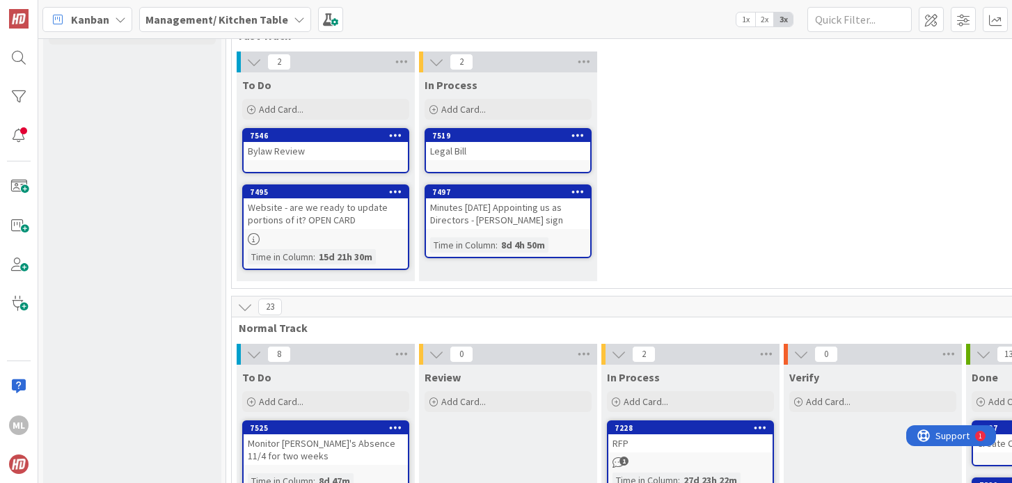
drag, startPoint x: 287, startPoint y: 285, endPoint x: 516, endPoint y: 3, distance: 362.2
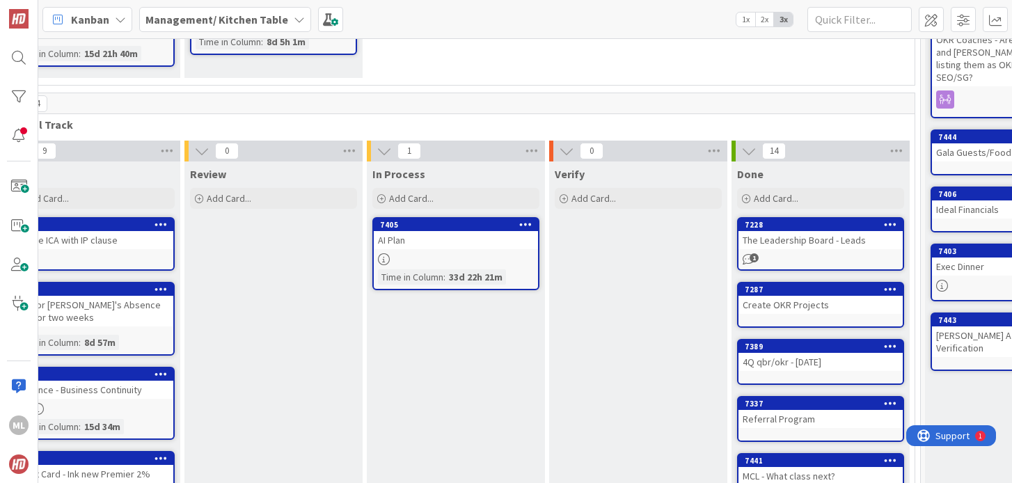
scroll to position [285, 235]
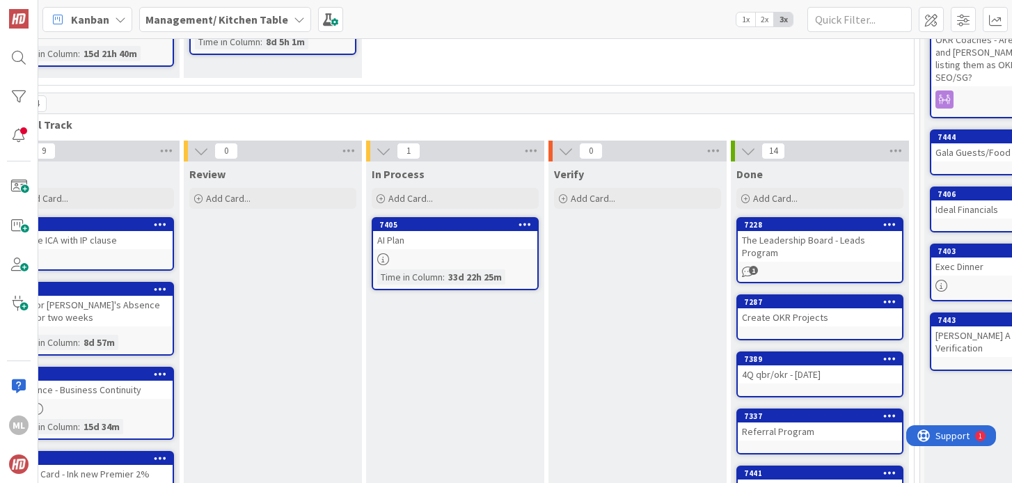
click at [413, 237] on div "AI Plan" at bounding box center [455, 240] width 164 height 18
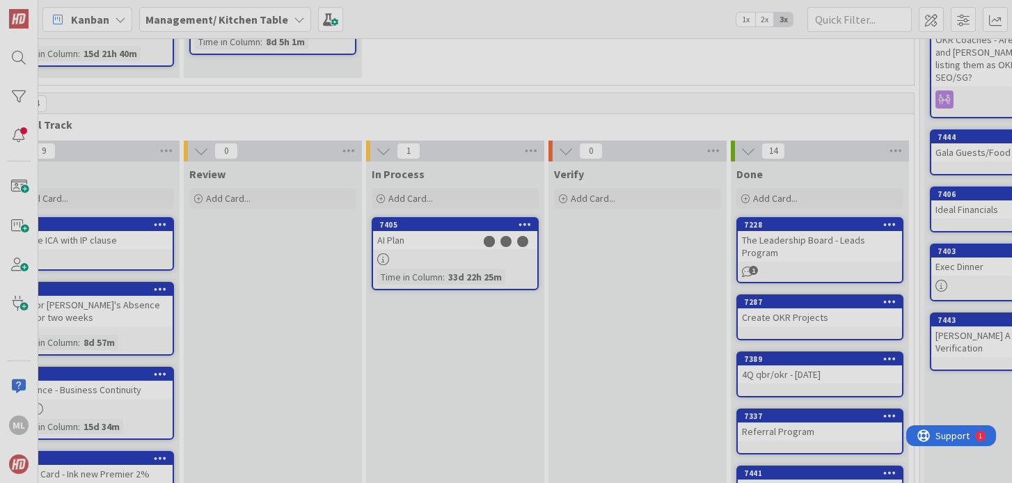
click at [413, 237] on div at bounding box center [506, 241] width 1012 height 483
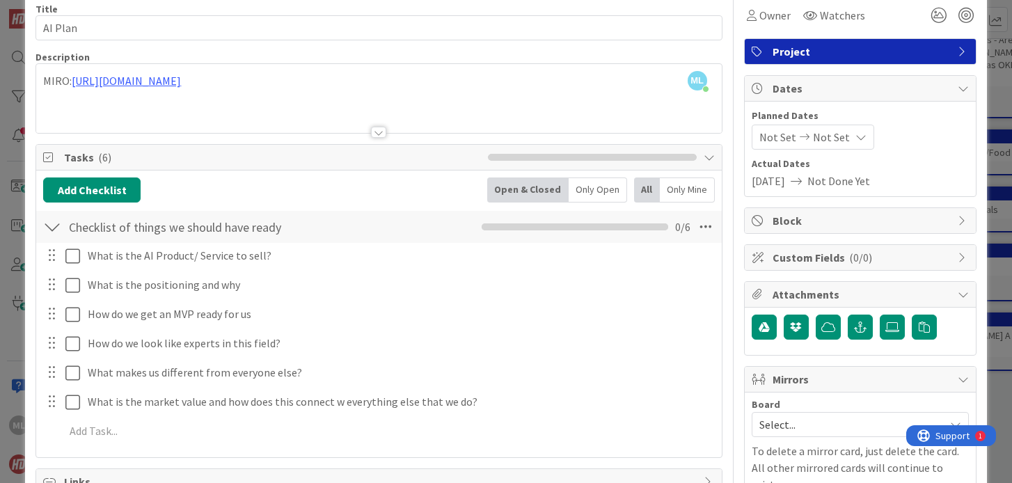
scroll to position [67, 0]
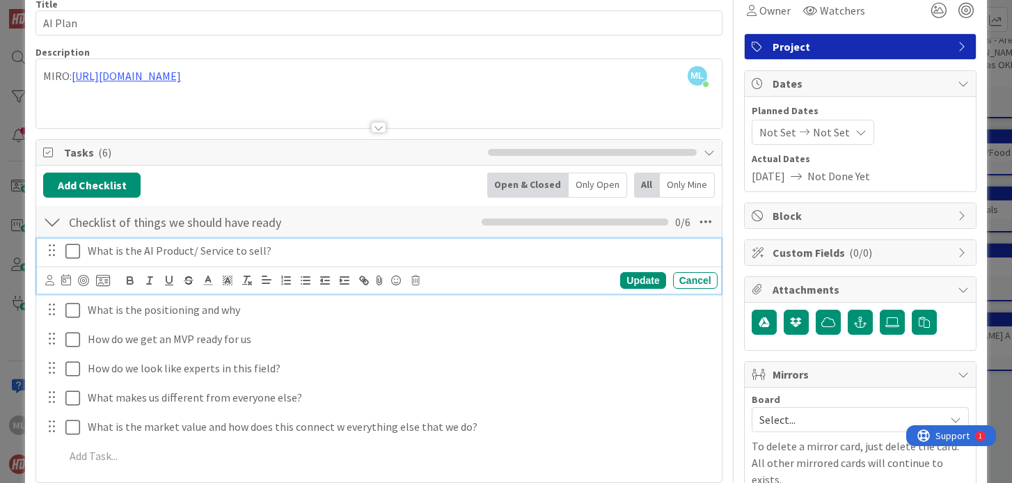
click at [259, 247] on p "What is the AI Product/ Service to sell?" at bounding box center [400, 251] width 624 height 16
click at [290, 249] on p "What is the AI Product/ Service to sell?" at bounding box center [400, 251] width 624 height 16
click at [645, 282] on div "Update" at bounding box center [642, 280] width 45 height 17
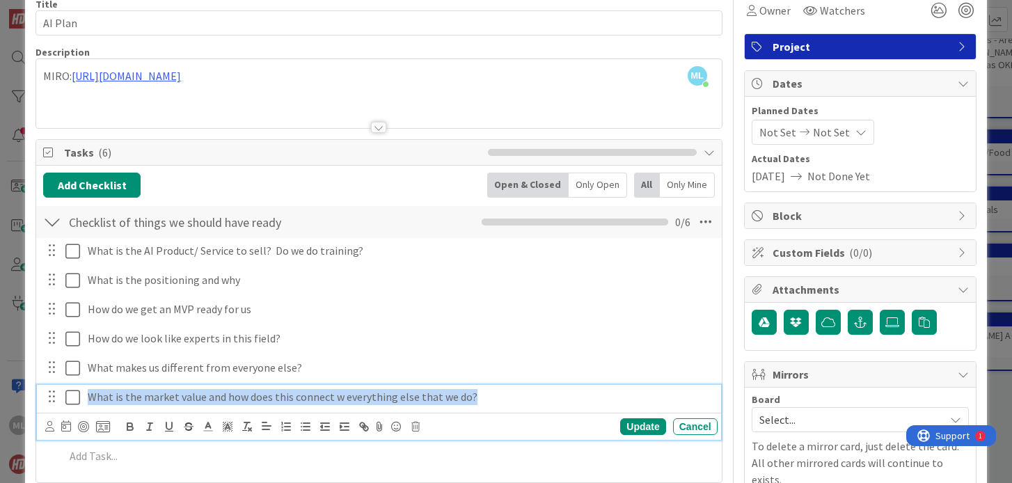
drag, startPoint x: 475, startPoint y: 393, endPoint x: 259, endPoint y: 378, distance: 217.0
click at [259, 379] on div "What is the AI Product/ Service to sell? Do we do training? Update Cancel What …" at bounding box center [378, 356] width 671 height 236
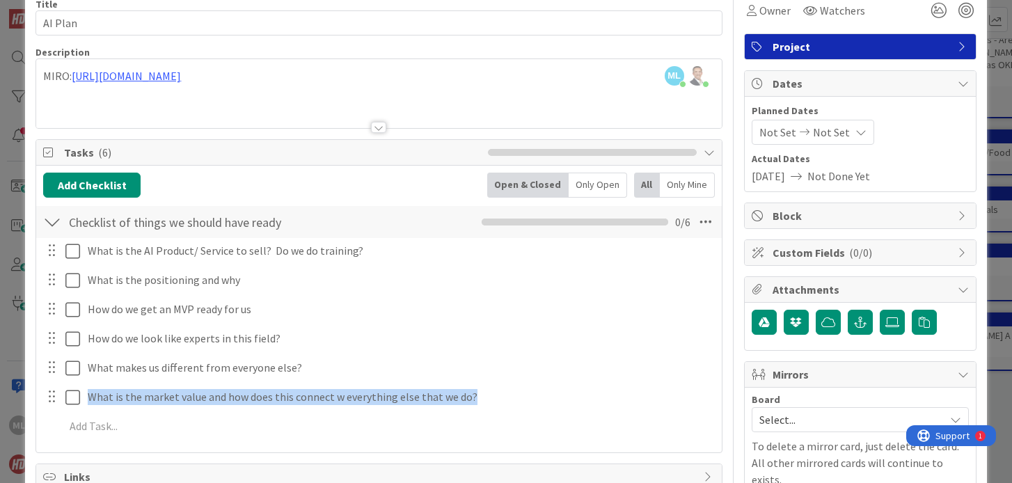
click at [349, 161] on div "Tasks ( 6 )" at bounding box center [378, 153] width 685 height 26
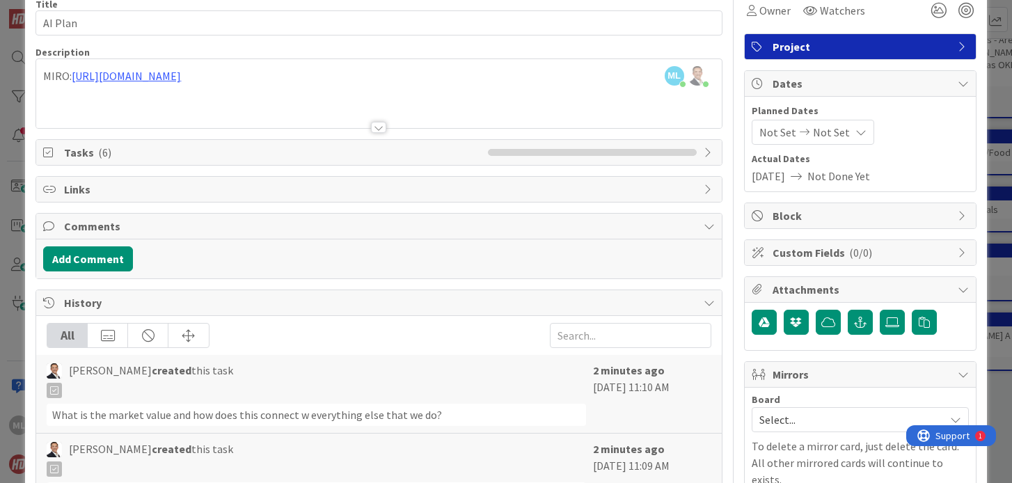
scroll to position [0, 0]
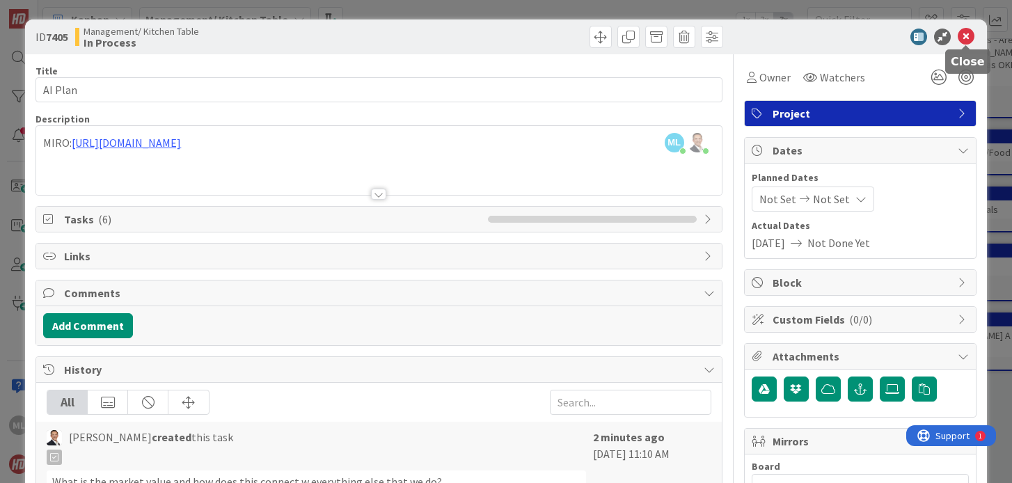
click at [968, 35] on icon at bounding box center [966, 37] width 17 height 17
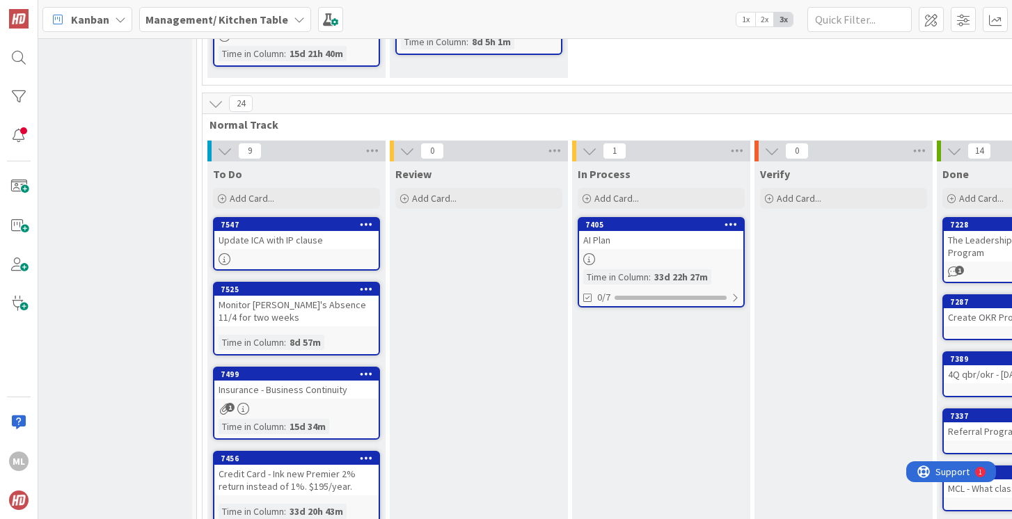
scroll to position [285, 27]
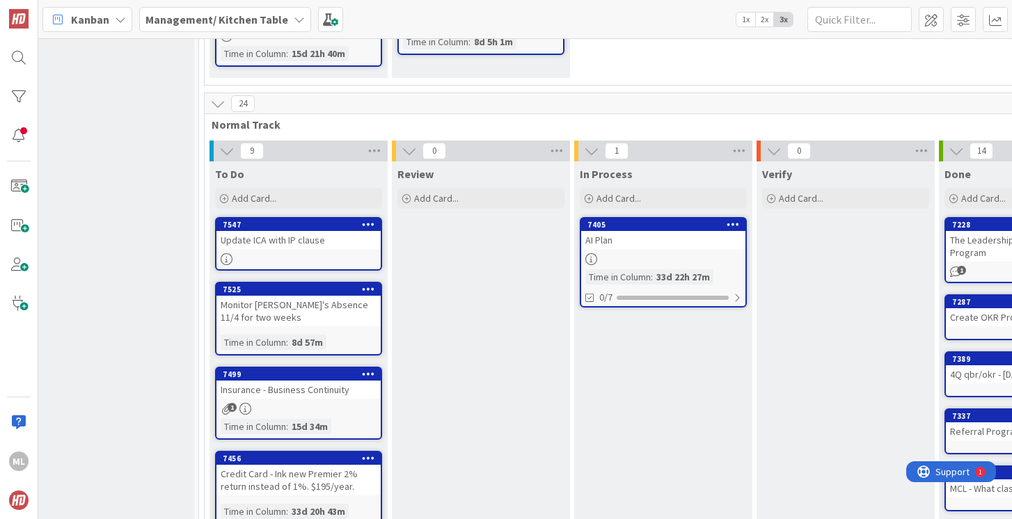
click at [301, 251] on div "7547 Update ICA with IP clause" at bounding box center [298, 244] width 167 height 54
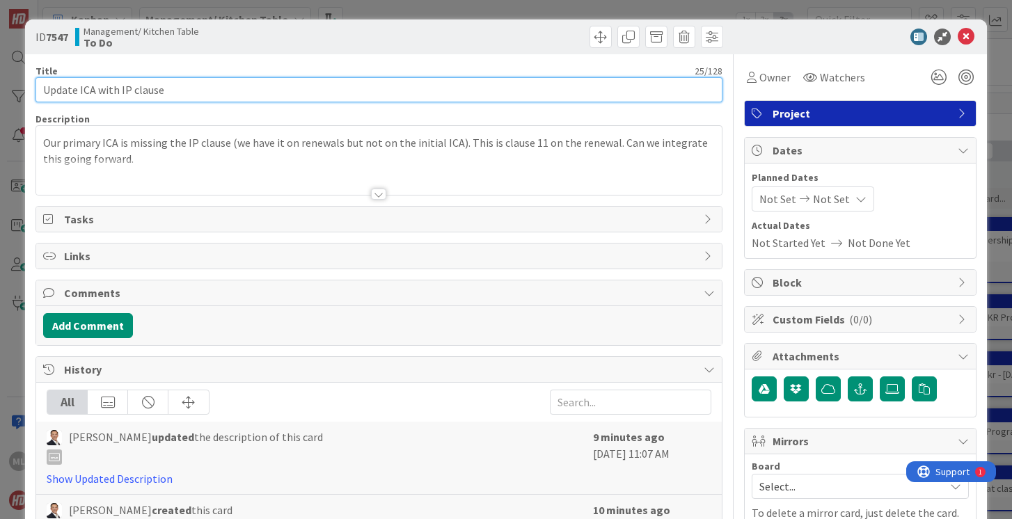
click at [179, 95] on input "Update ICA with IP clause" at bounding box center [379, 89] width 686 height 25
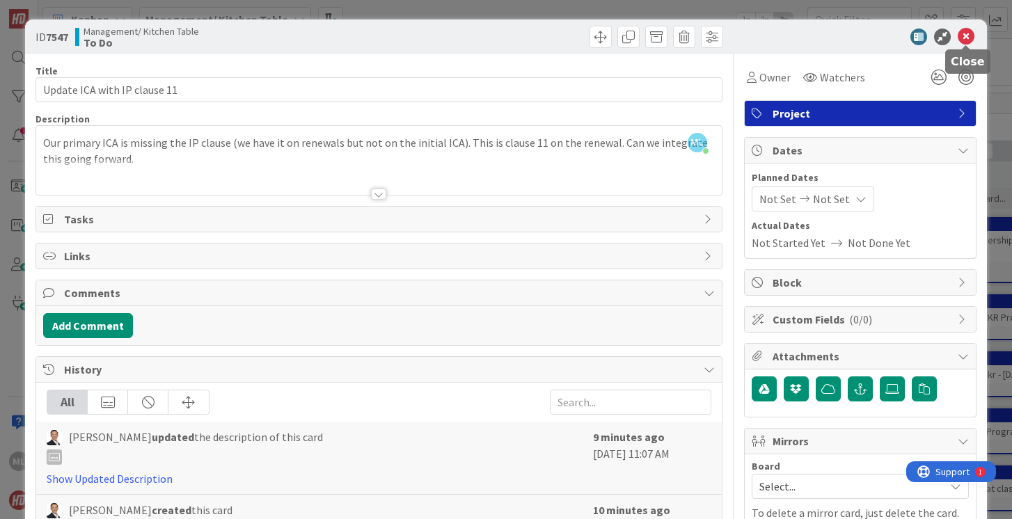
click at [968, 36] on icon at bounding box center [966, 37] width 17 height 17
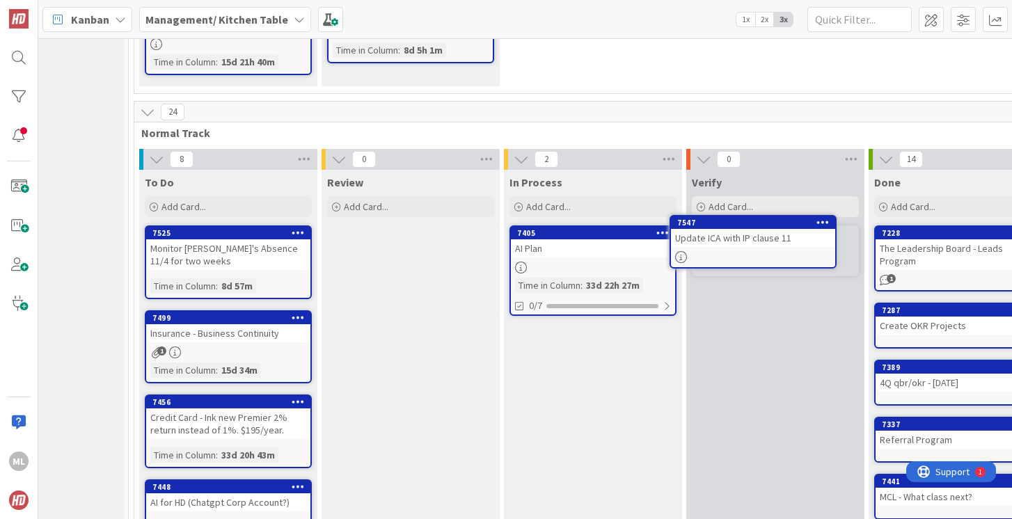
scroll to position [276, 99]
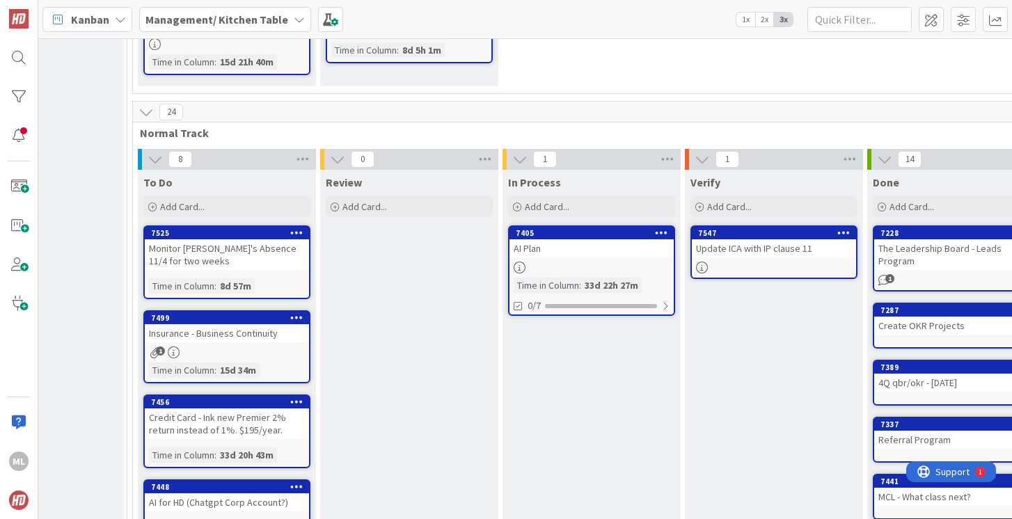
click at [226, 333] on div "Insurance - Business Continuity" at bounding box center [227, 333] width 164 height 18
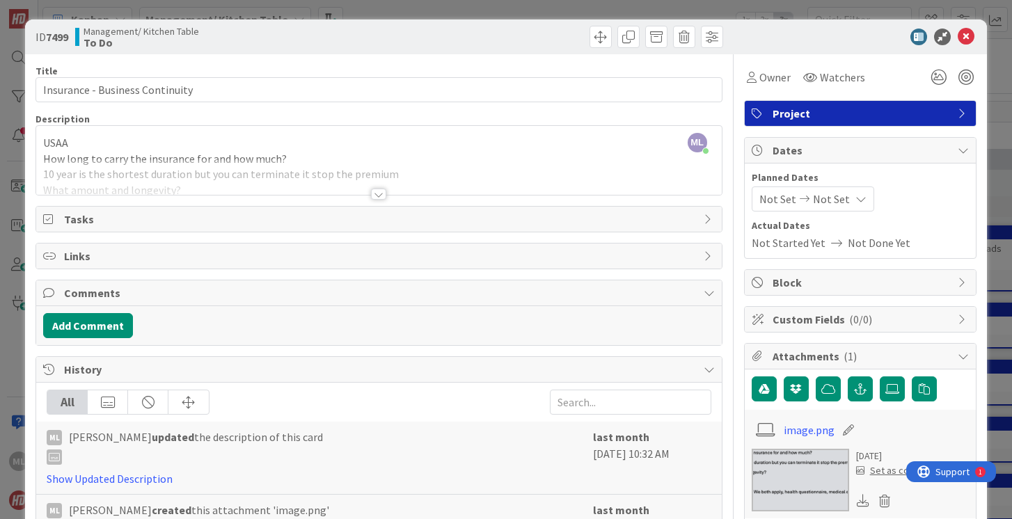
click at [381, 189] on div at bounding box center [378, 194] width 15 height 11
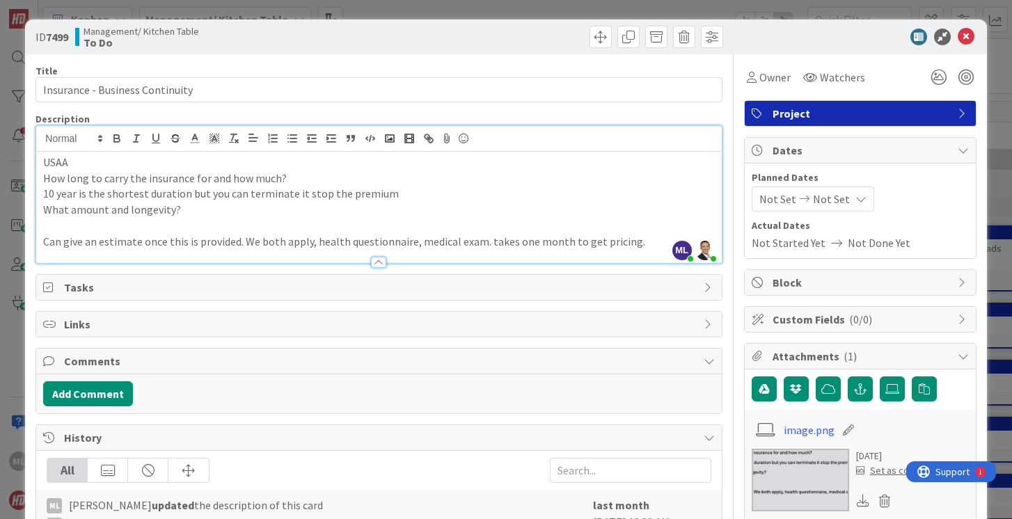
click at [244, 239] on p "Can give an estimate once this is provided. We both apply, health questionnaire…" at bounding box center [378, 242] width 671 height 16
click at [299, 179] on p "How long to carry the insurance for and how much?" at bounding box center [378, 179] width 671 height 16
drag, startPoint x: 46, startPoint y: 194, endPoint x: 189, endPoint y: 189, distance: 143.5
click at [189, 189] on p "10 year is the shortest duration but you can terminate it stop the premium" at bounding box center [378, 194] width 671 height 16
click at [968, 31] on icon at bounding box center [966, 37] width 17 height 17
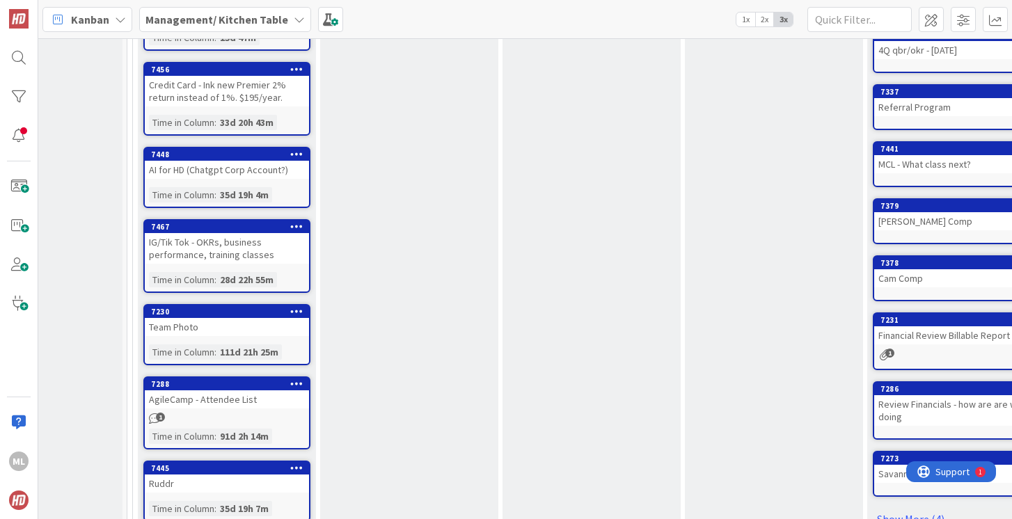
scroll to position [654, 99]
